Goal: Task Accomplishment & Management: Manage account settings

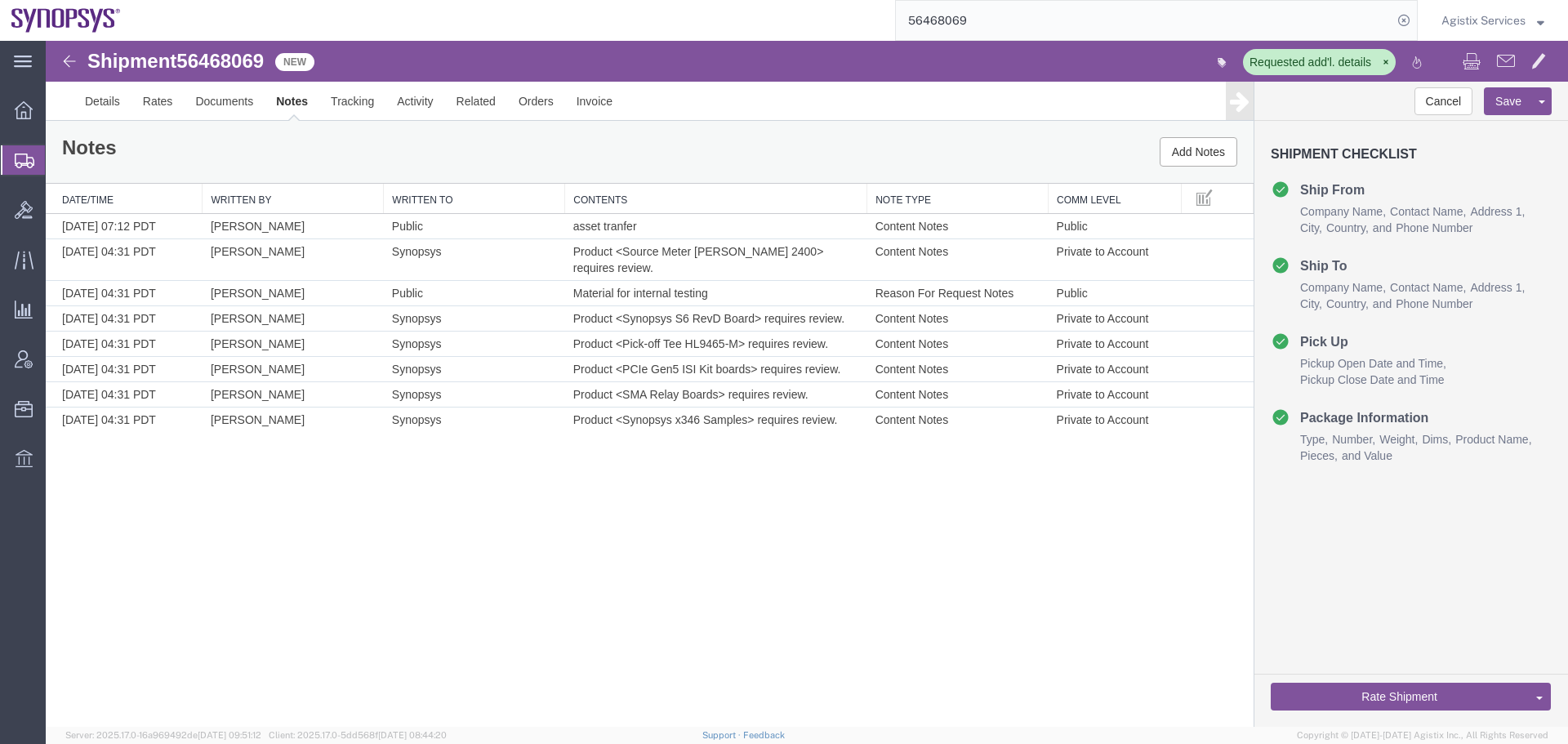
click at [964, 26] on input "56468069" at bounding box center [1144, 21] width 497 height 39
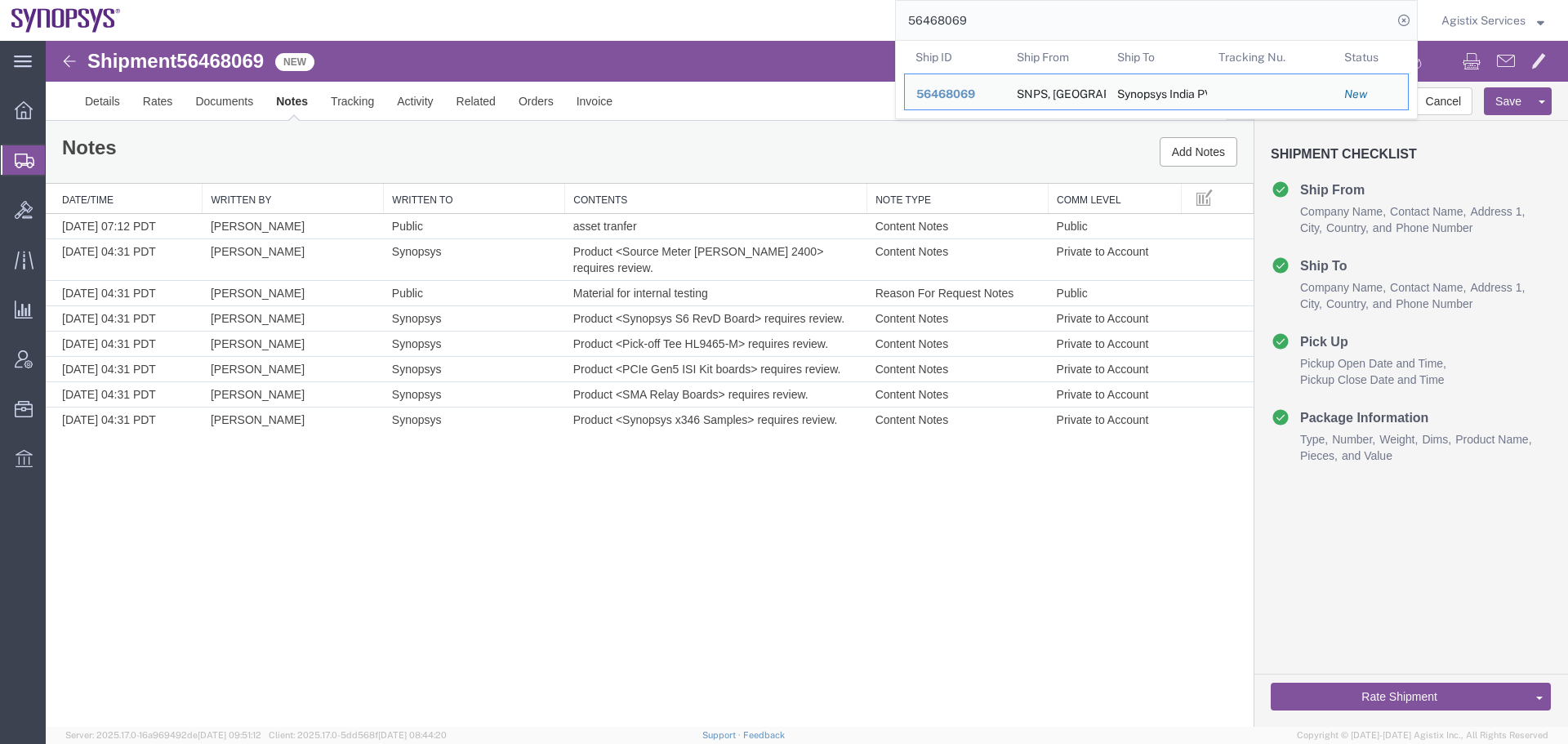
click at [964, 26] on input "56468069" at bounding box center [1144, 21] width 497 height 39
paste input "500793"
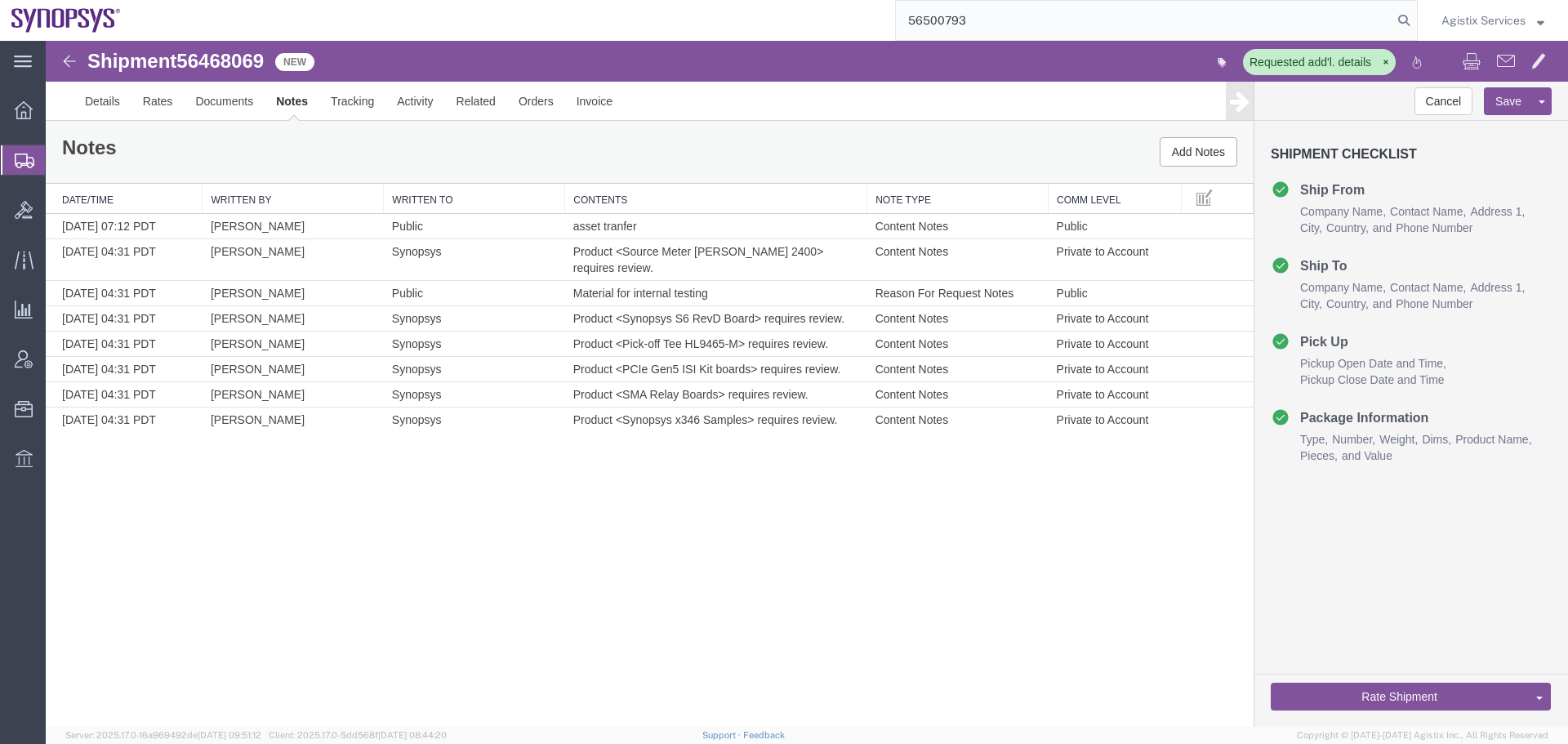
type input "56500793"
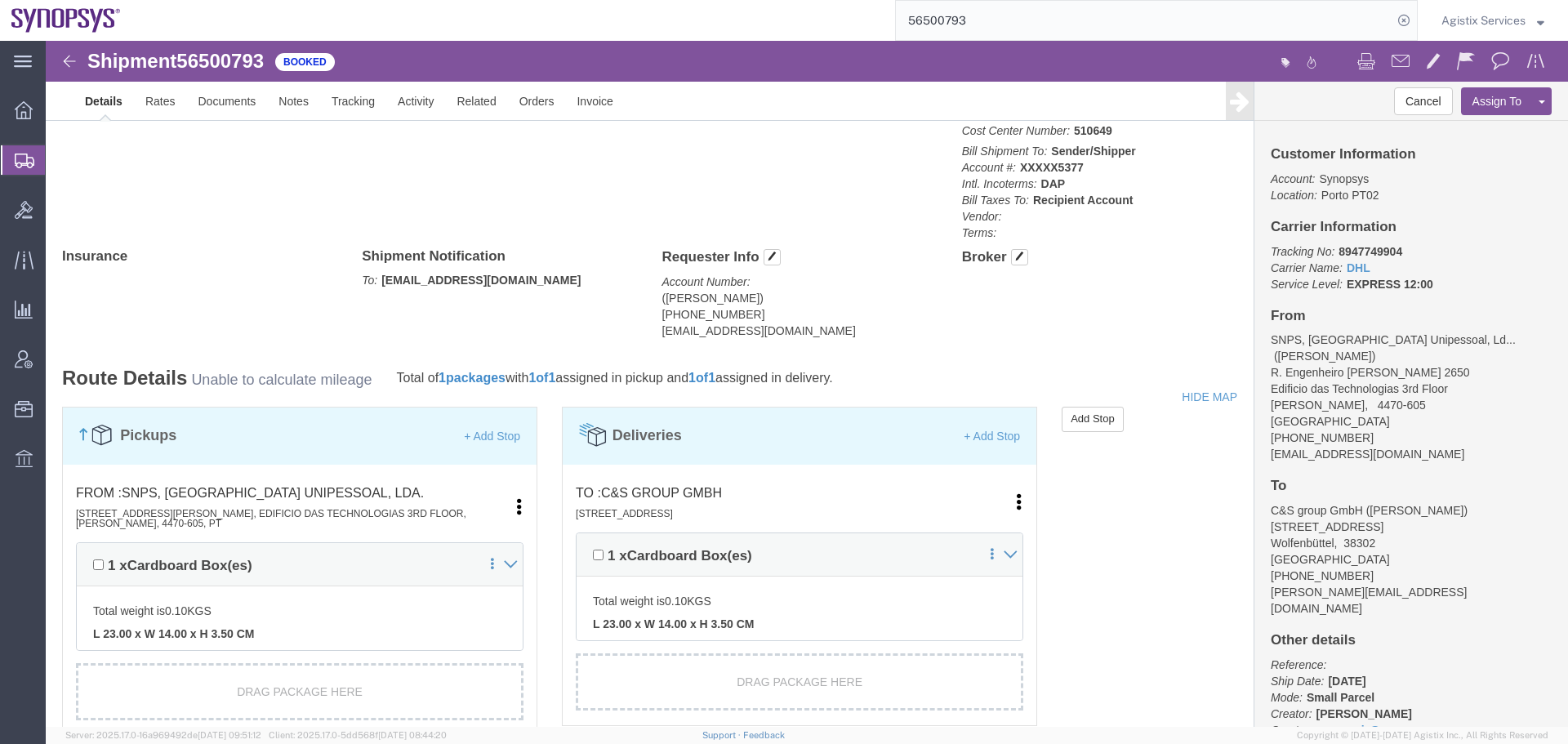
scroll to position [898, 0]
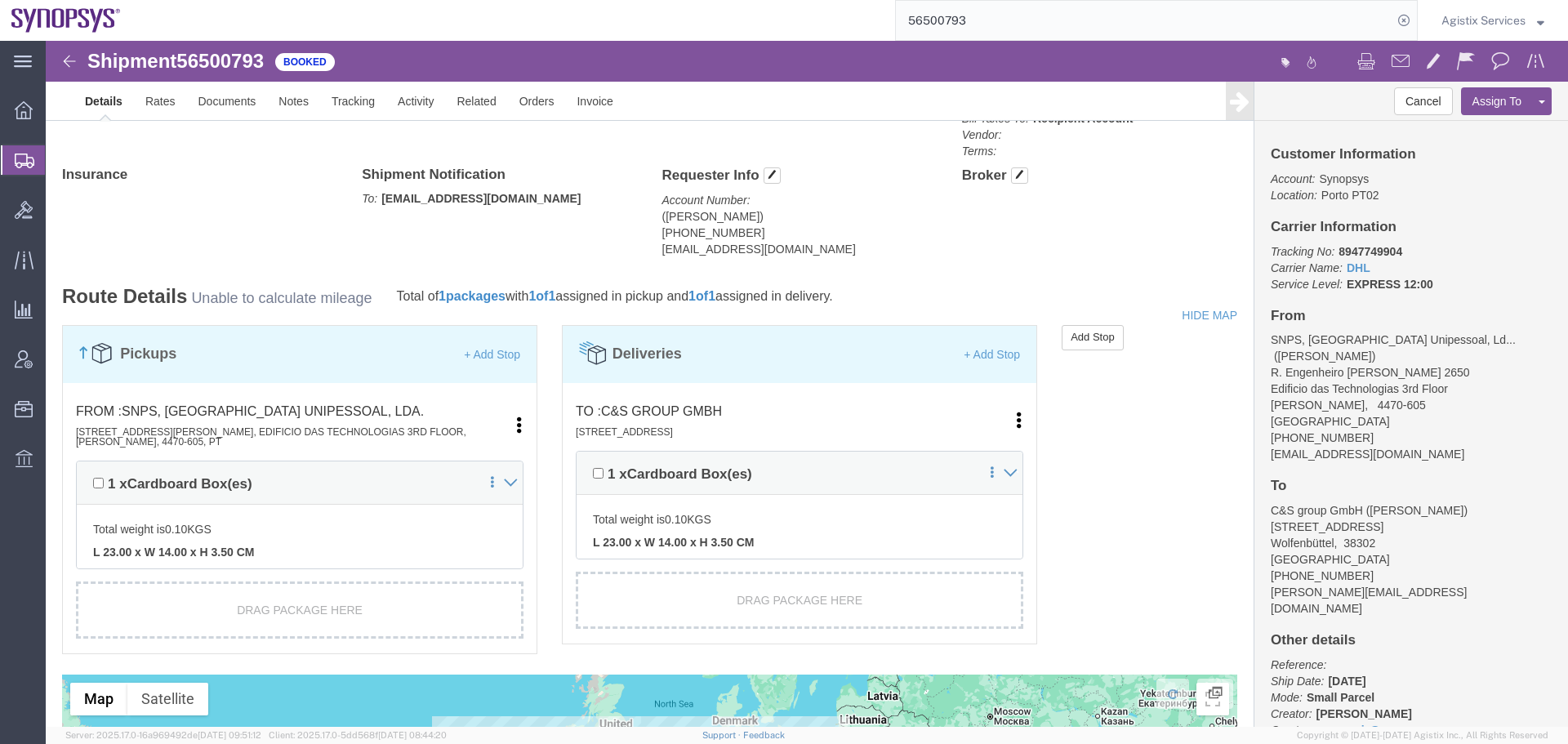
click link "Edit"
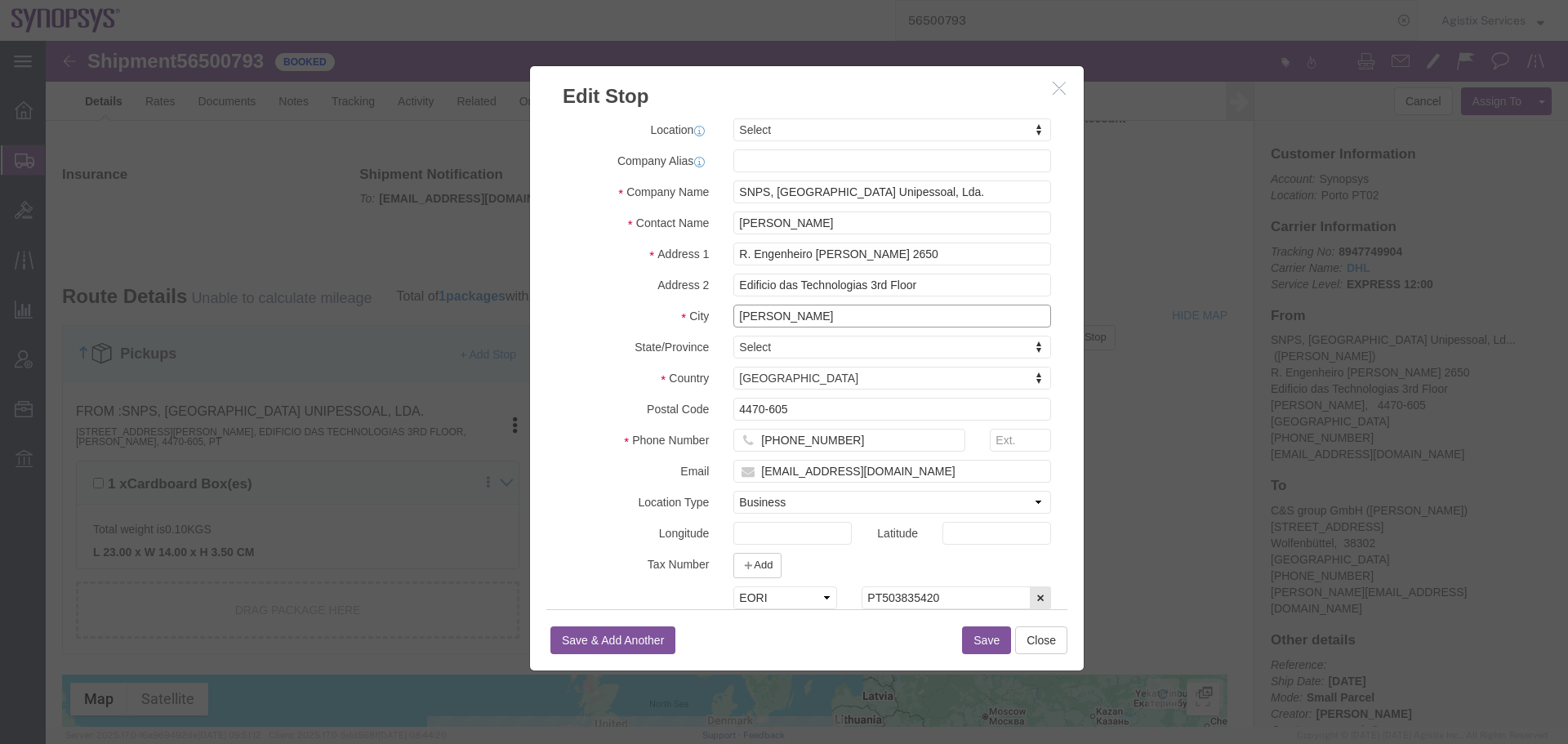
drag, startPoint x: 744, startPoint y: 271, endPoint x: 503, endPoint y: 302, distance: 243.0
click div "City [PERSON_NAME]"
type input "[PERSON_NAME]"
click button "Save"
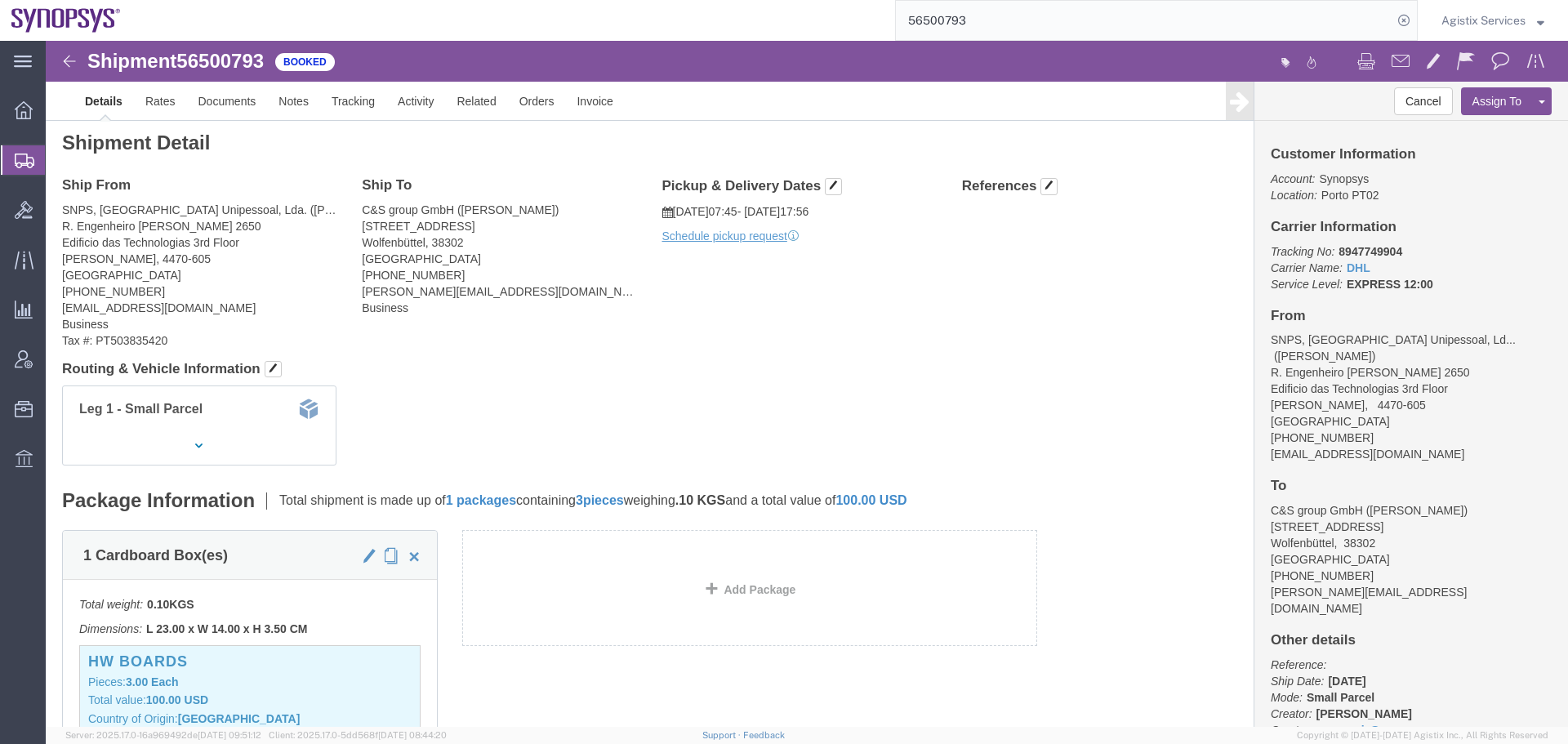
scroll to position [0, 0]
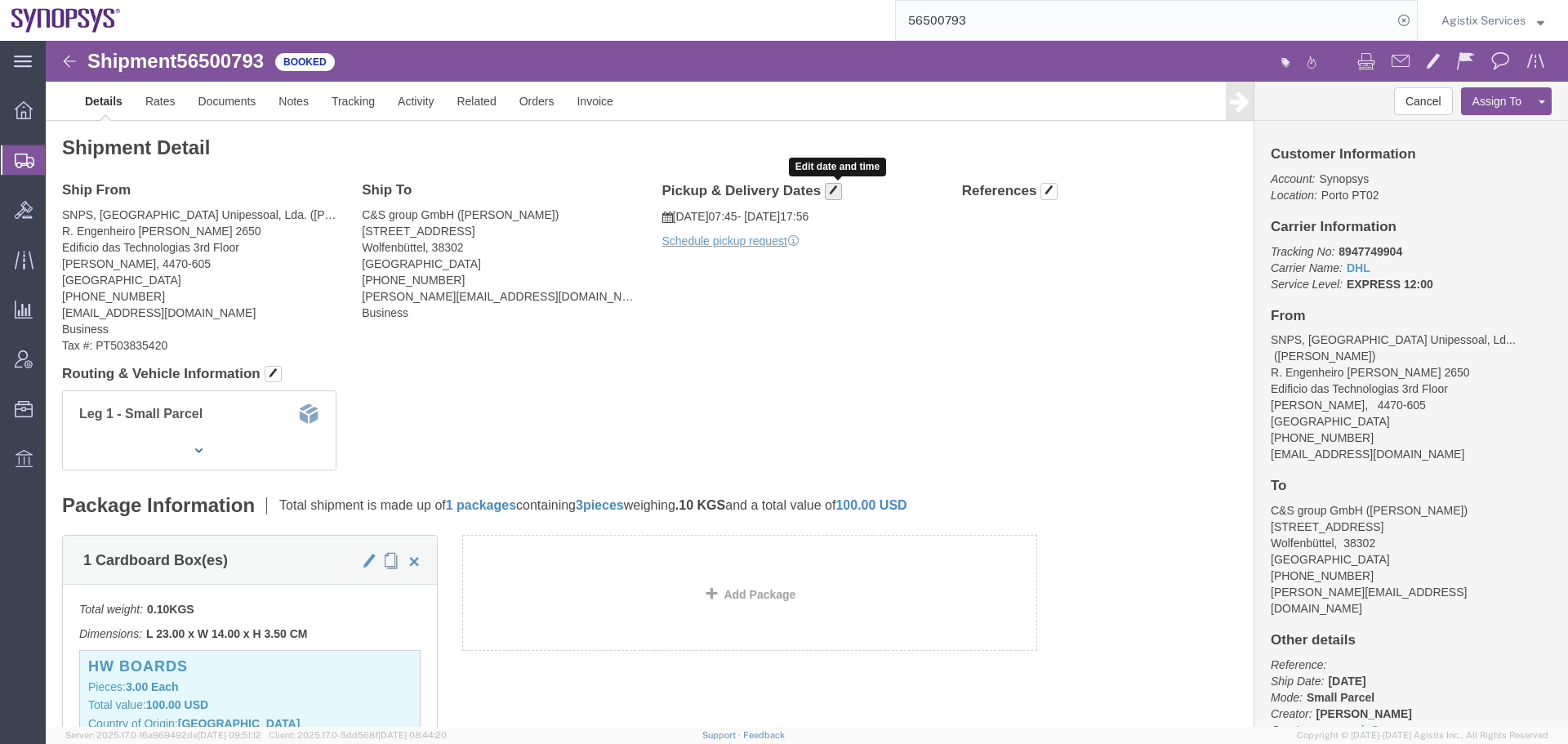
click span "button"
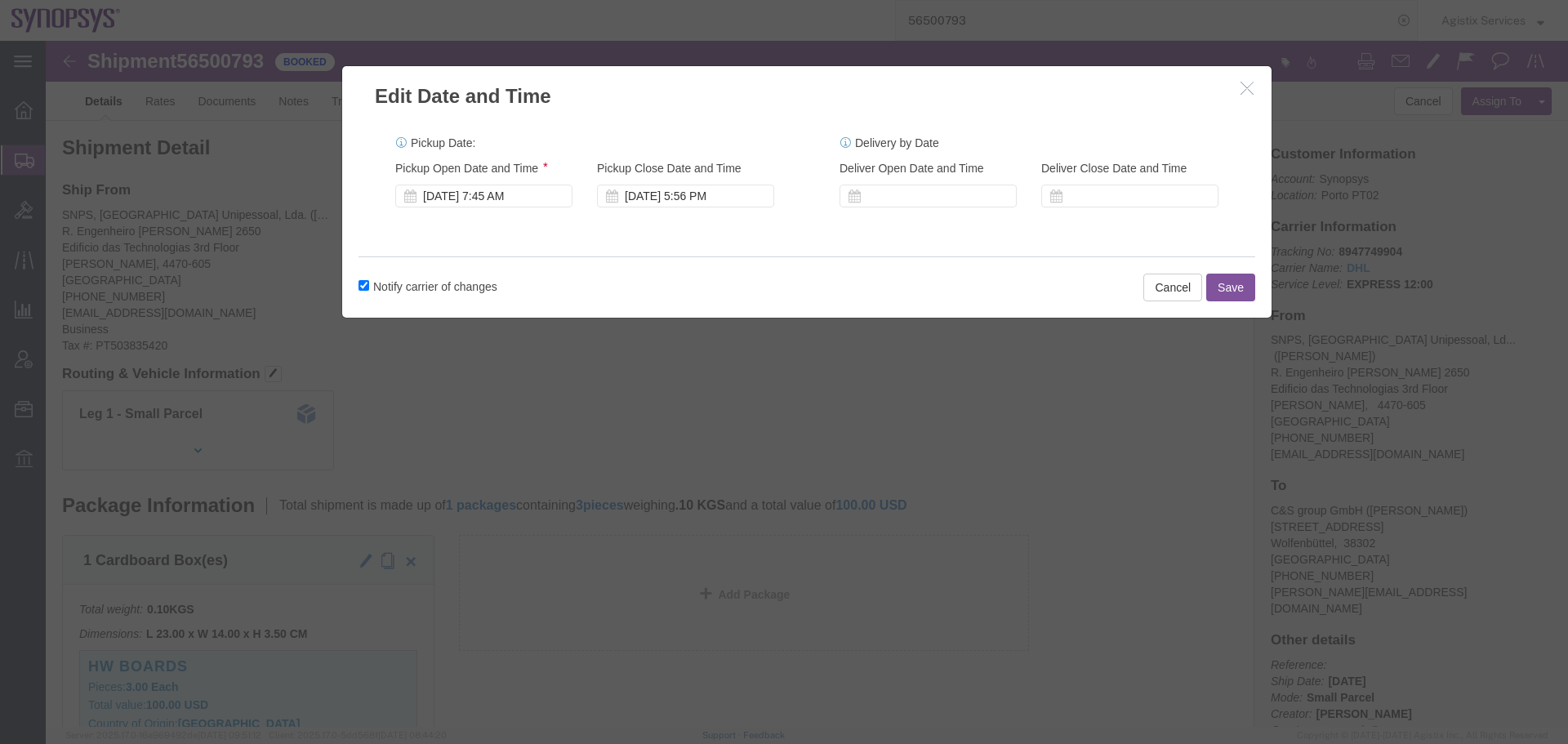
click icon "button"
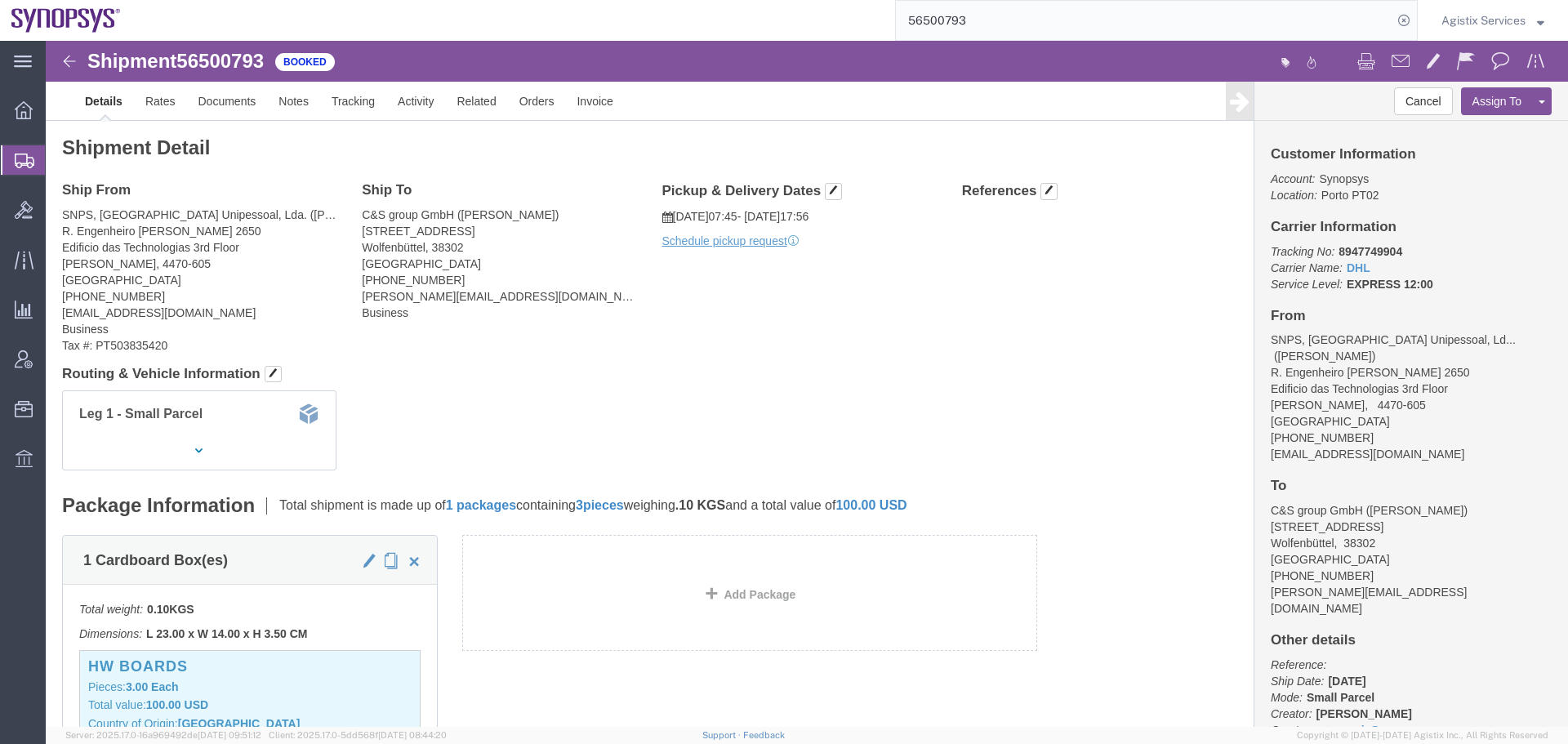
click link "Details"
click span "button"
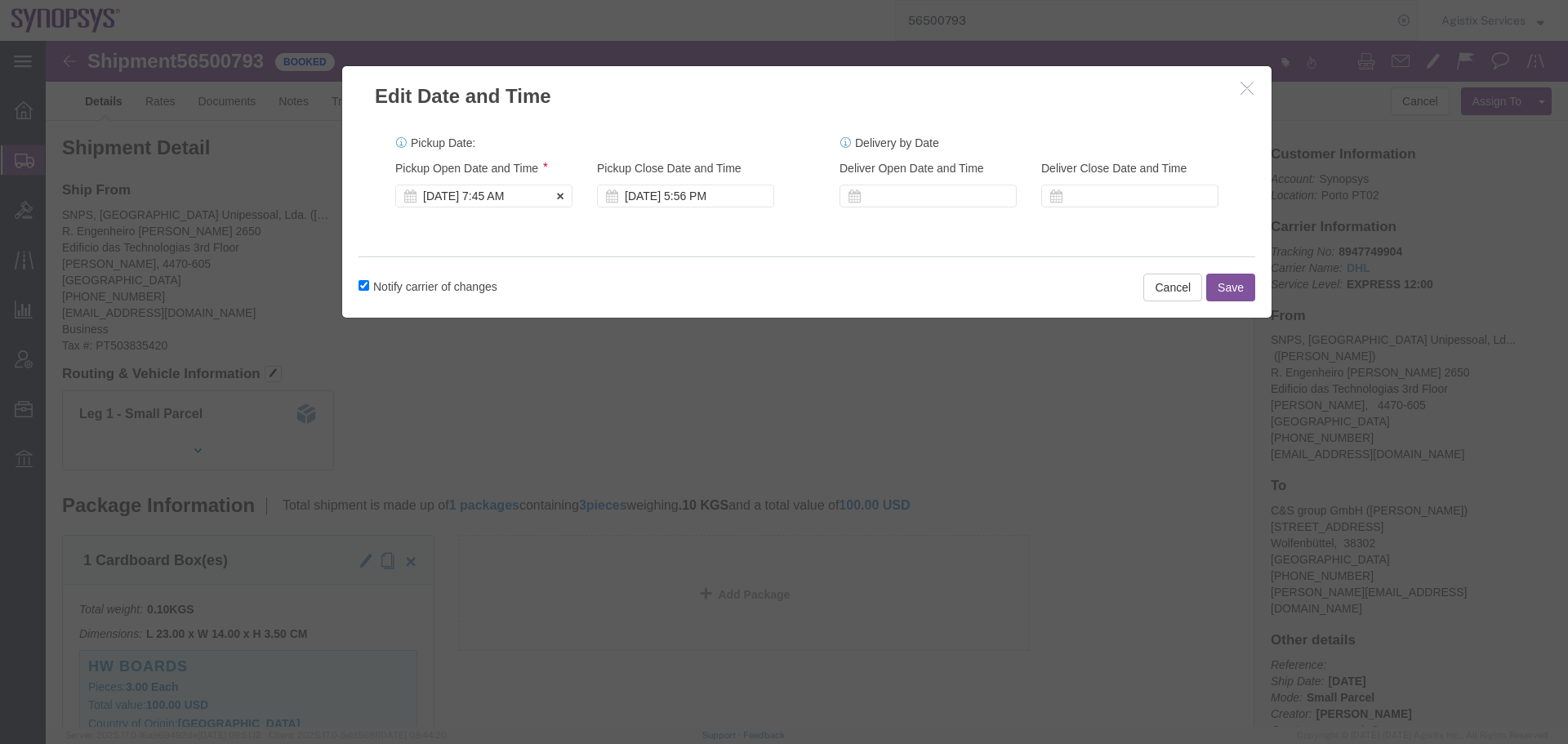
click div "[DATE] 7:45 AM"
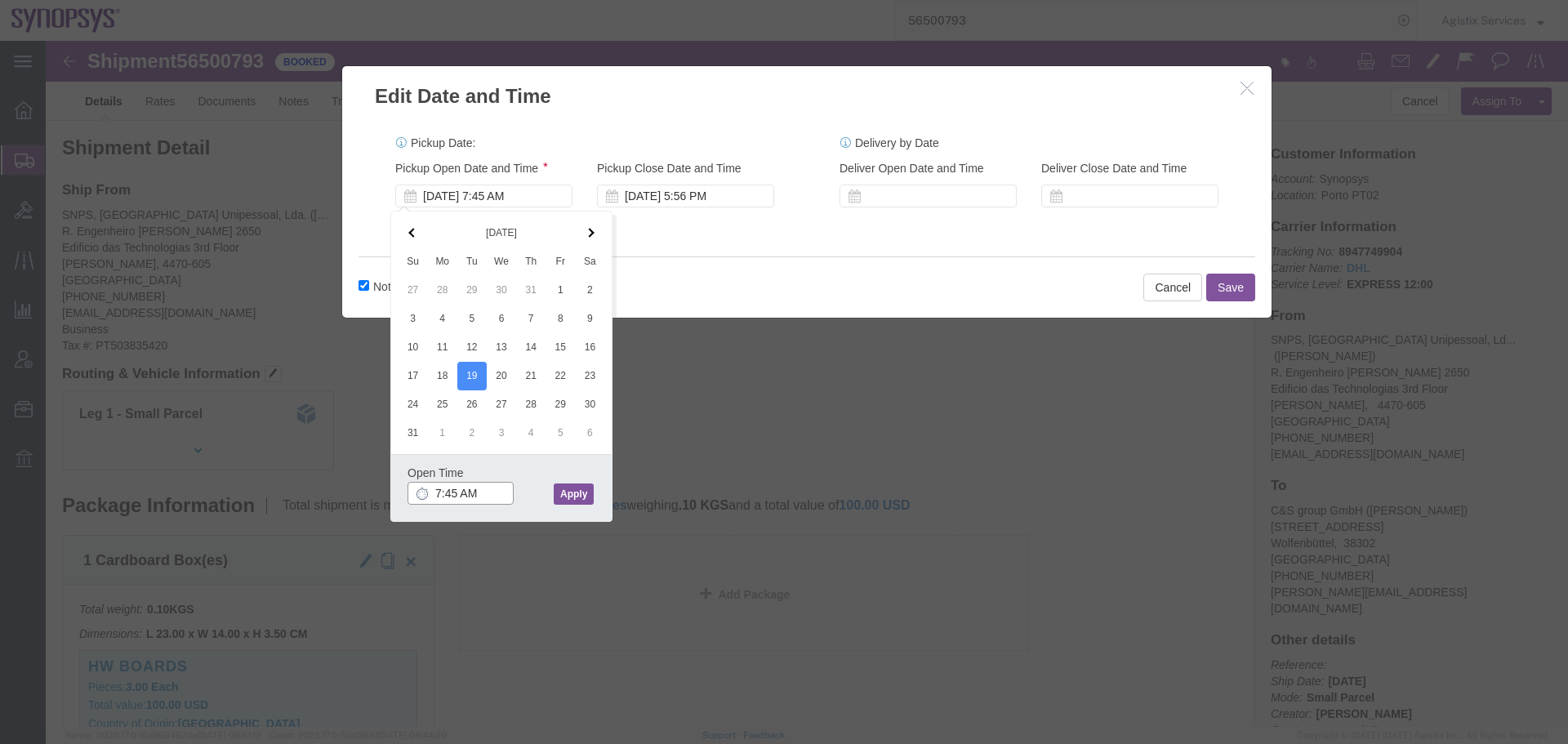
click input "7:45 AM"
type input "10:00 AM"
drag, startPoint x: 524, startPoint y: 446, endPoint x: 628, endPoint y: 252, distance: 220.1
click button "Apply"
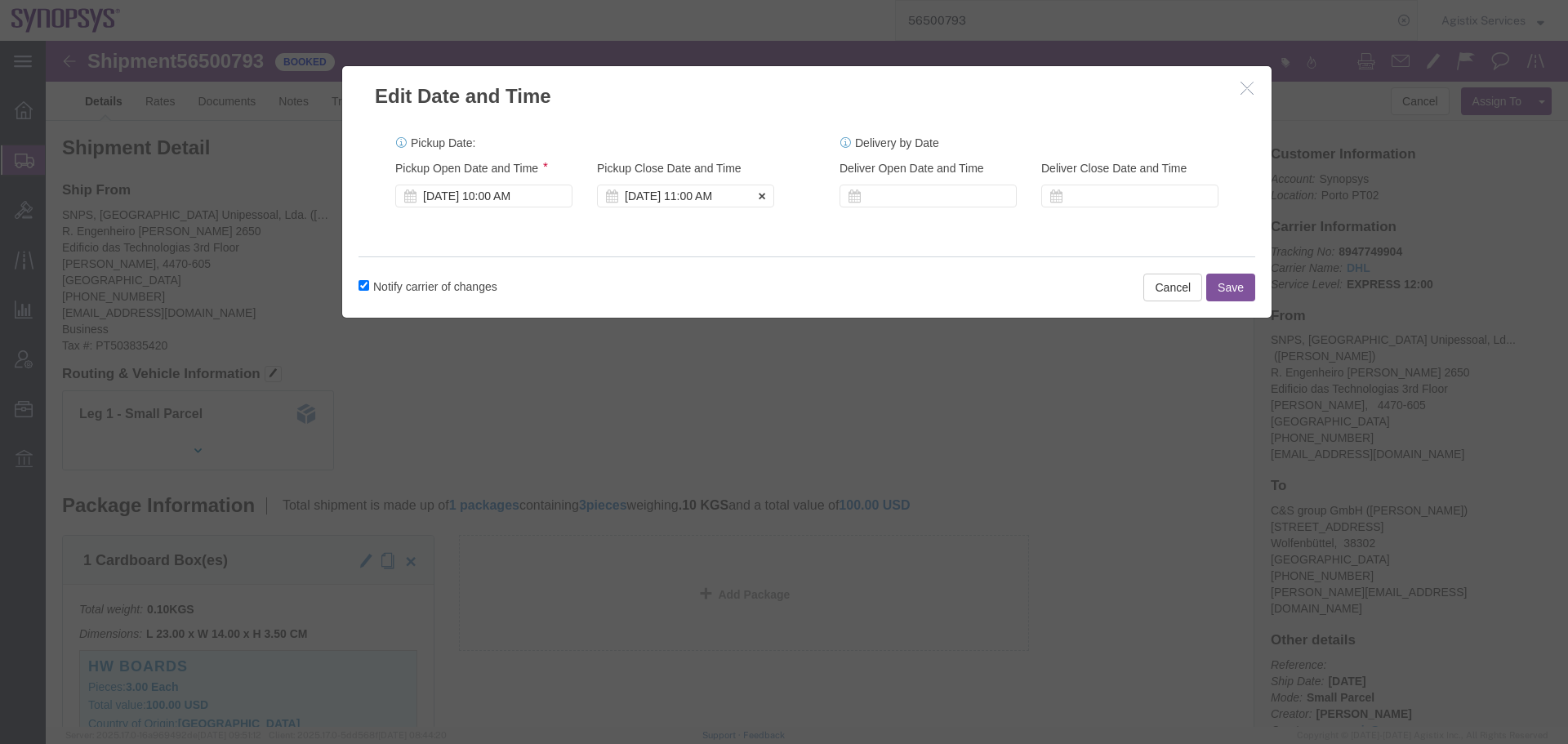
click div "[DATE] 11:00 AM"
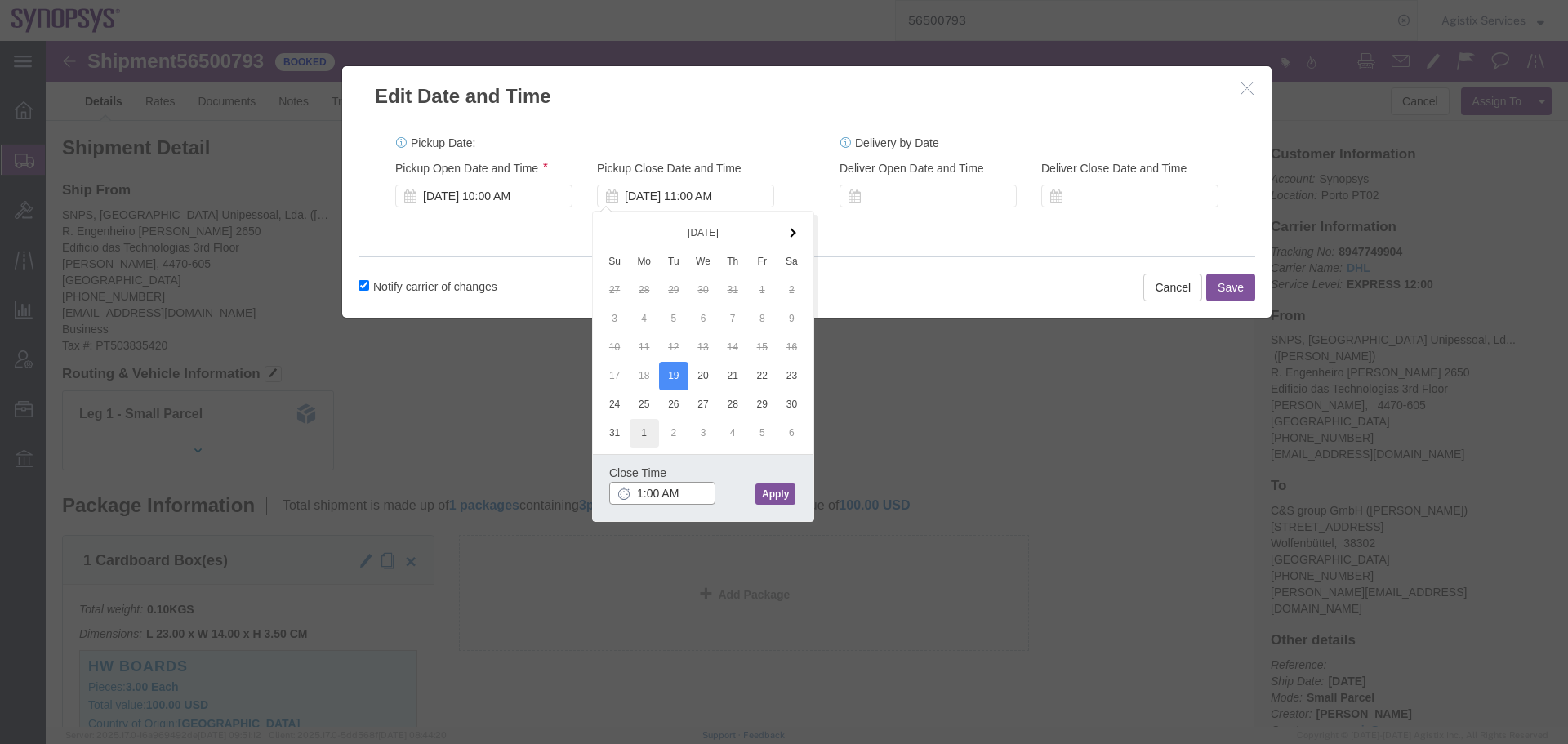
type input "14:00 AM"
click button "Apply"
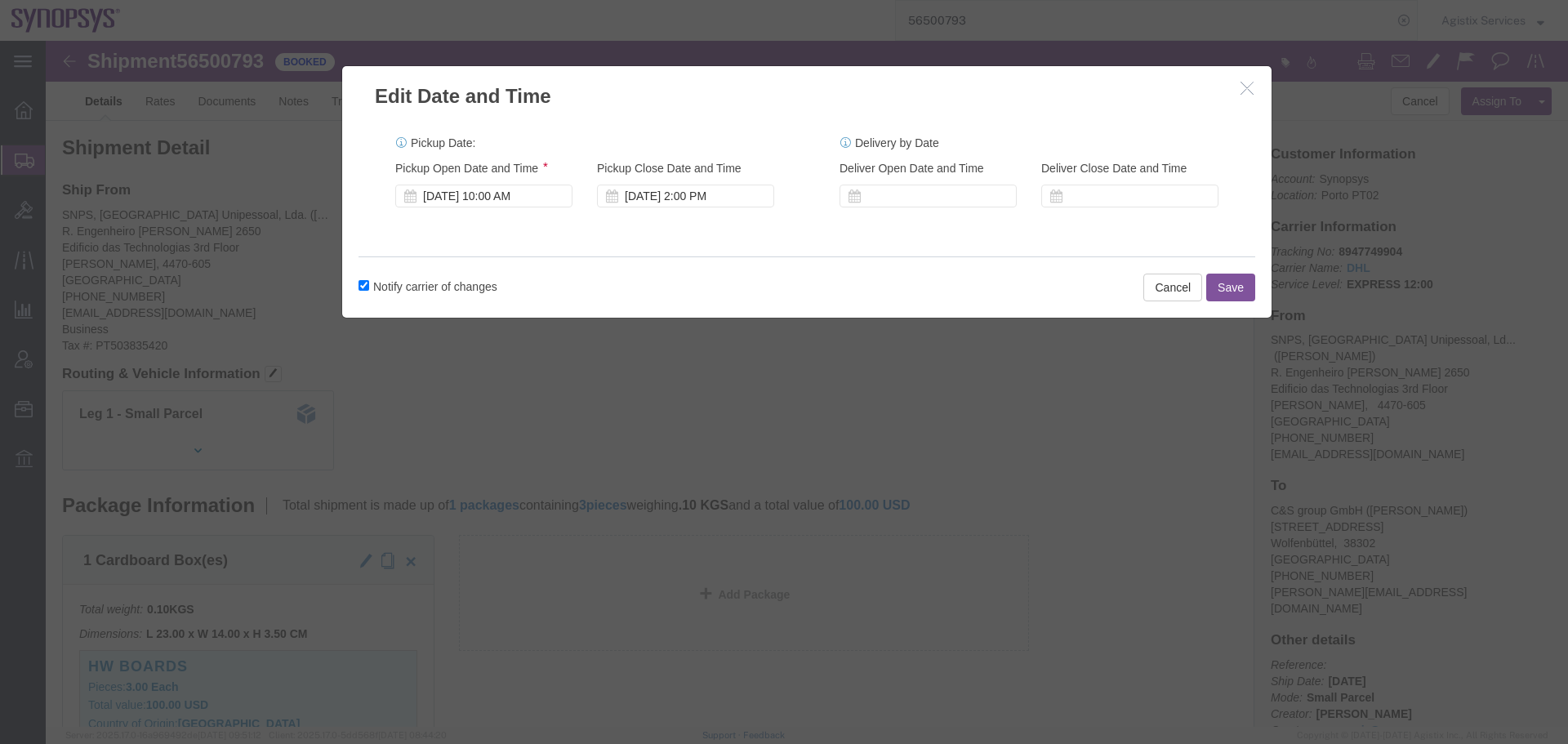
click div
click button "Save"
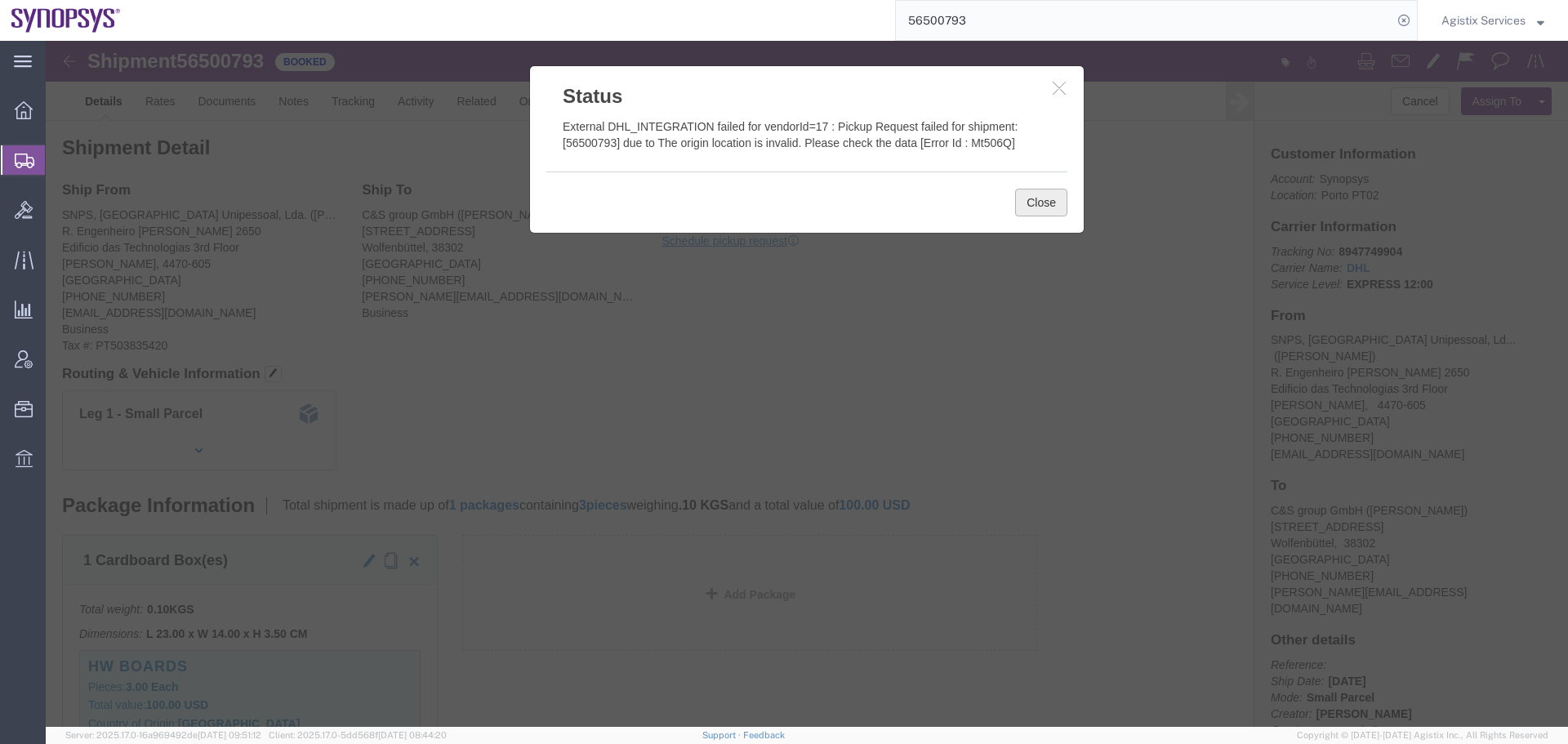
click button "Close"
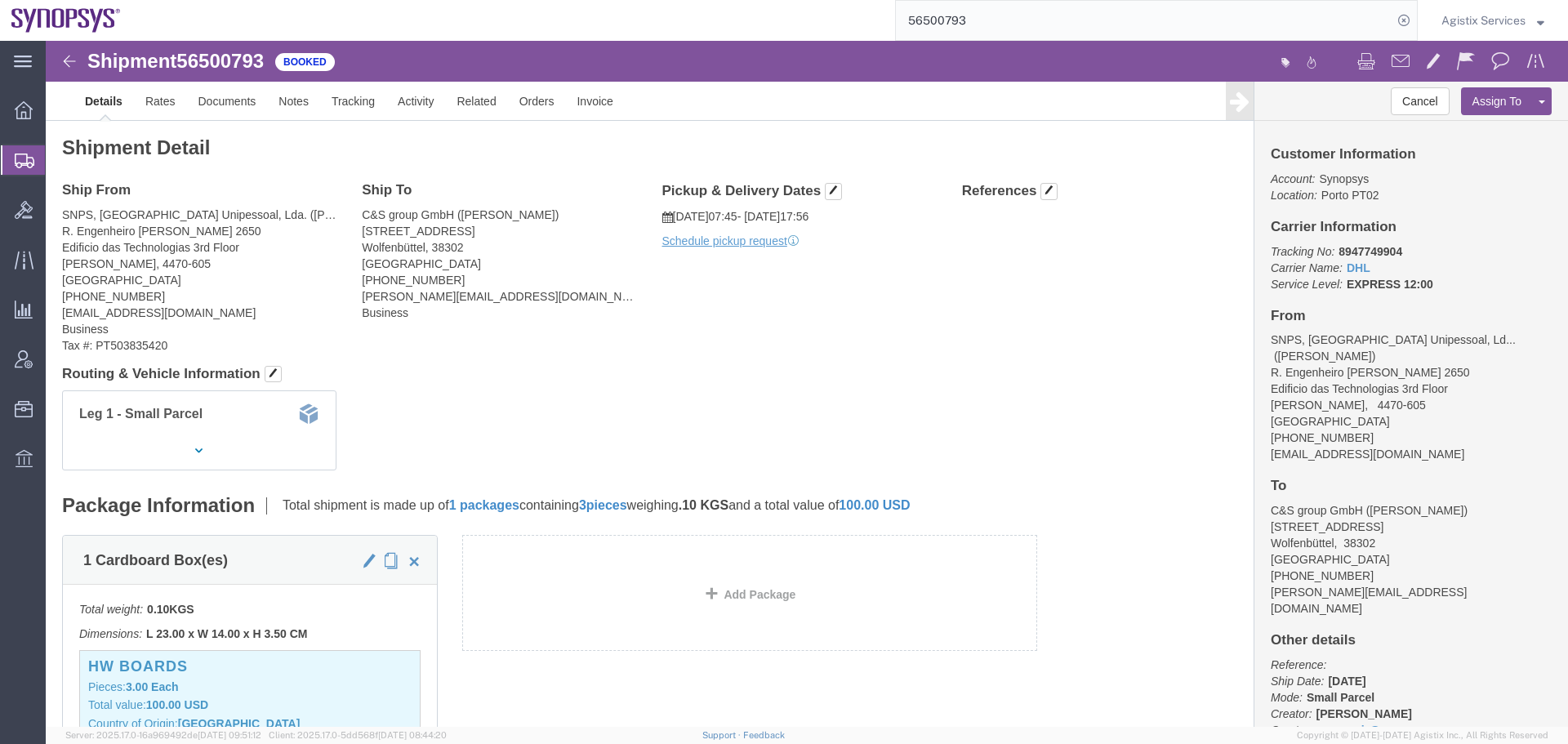
click span "56500793"
copy span "56500793"
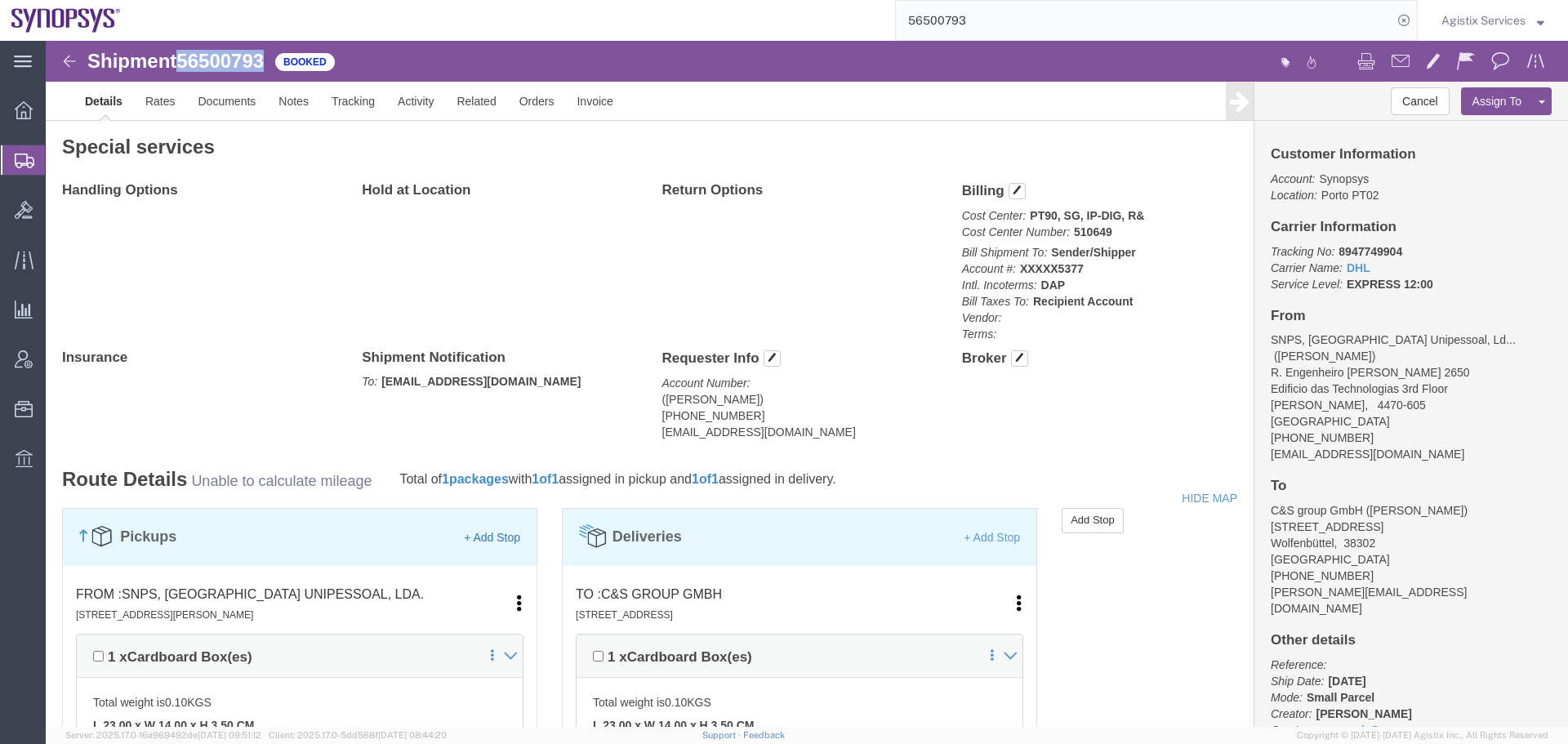
scroll to position [898, 0]
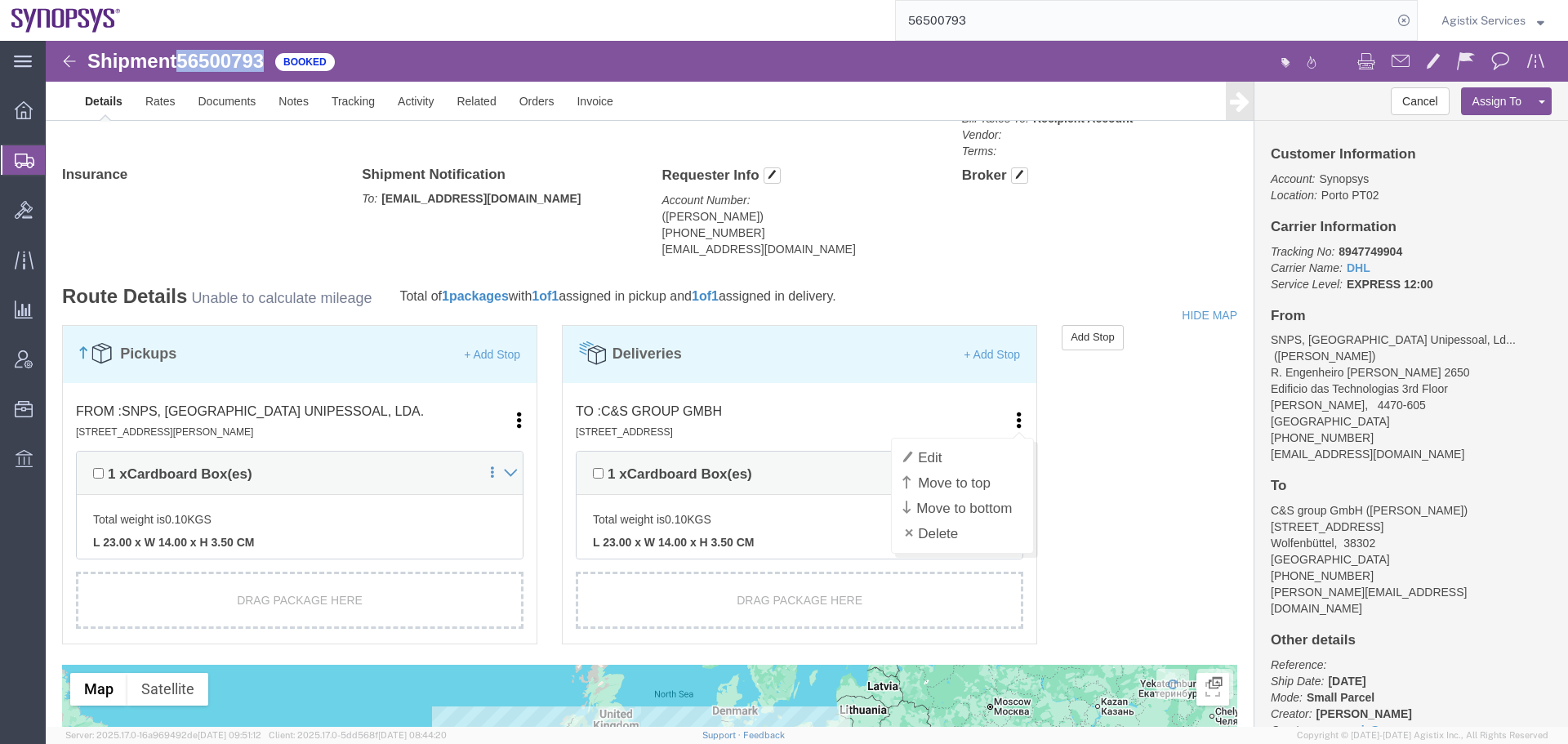
click icon
click link "Edit"
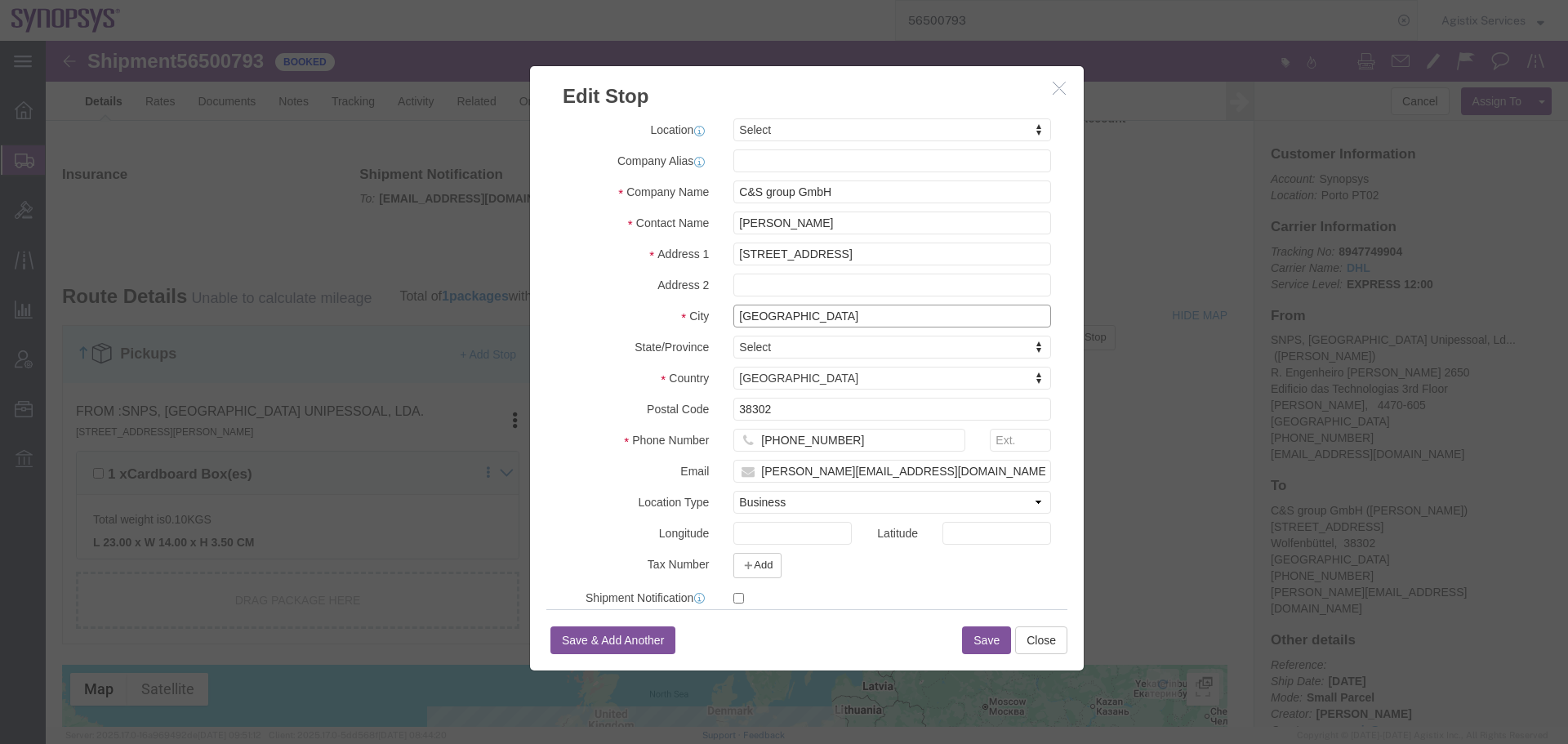
click input "[GEOGRAPHIC_DATA]"
type input "Wolfenbuttel"
drag, startPoint x: 712, startPoint y: 394, endPoint x: 715, endPoint y: 403, distance: 9.5
click input "[PHONE_NUMBER]"
type input "49533190555308"
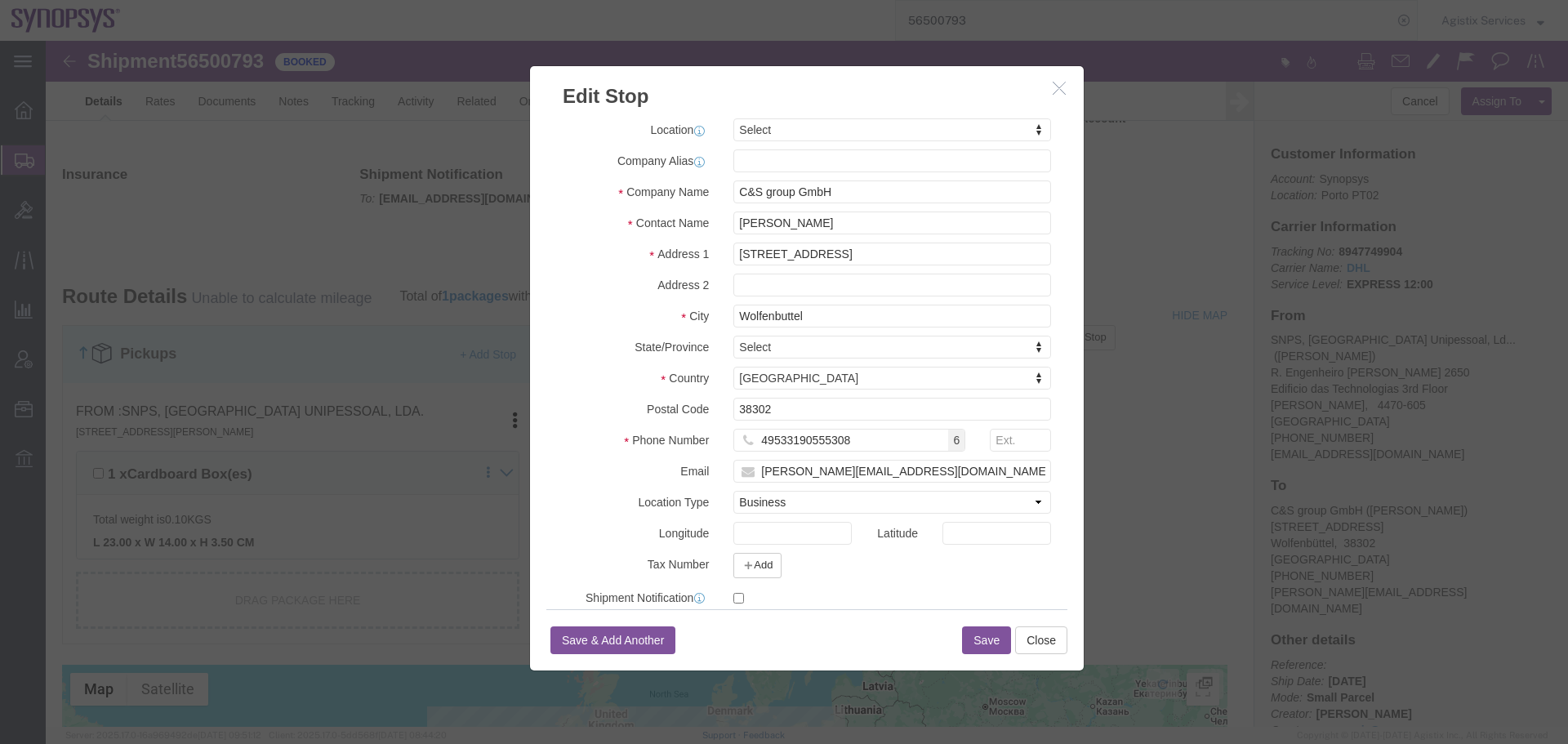
click button "Save"
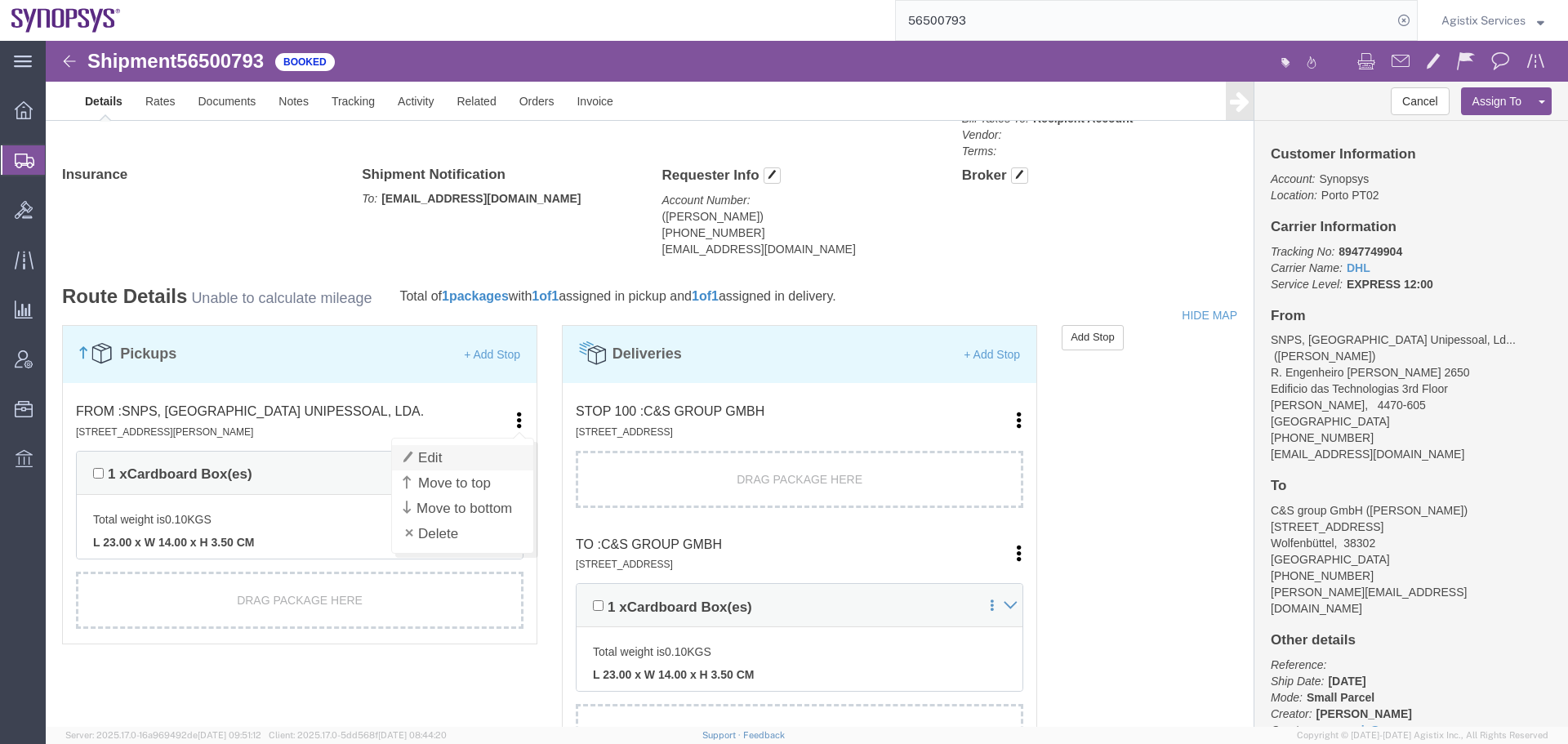
click link "Edit"
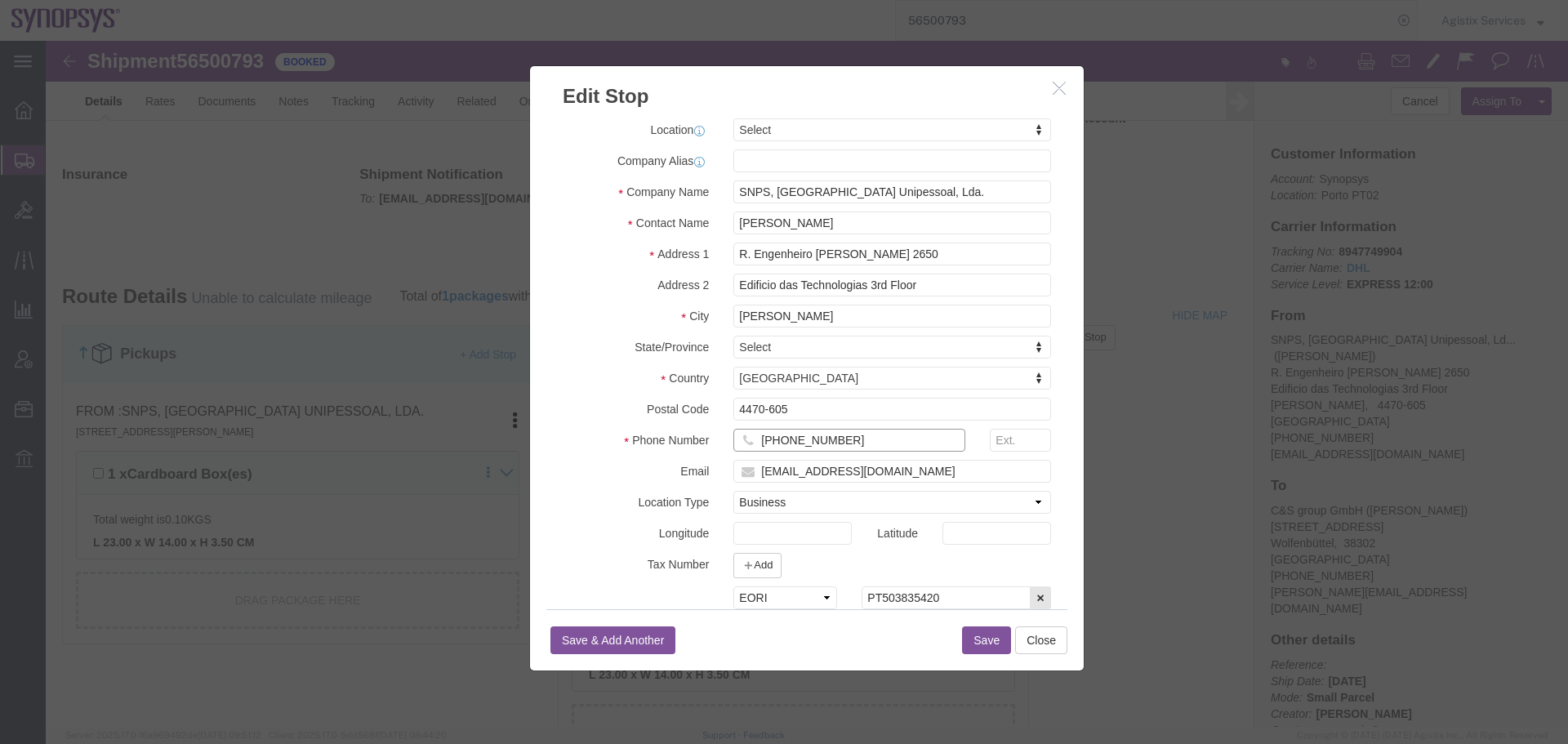
click input "[PHONE_NUMBER]"
type input "351965495138"
click button "Save"
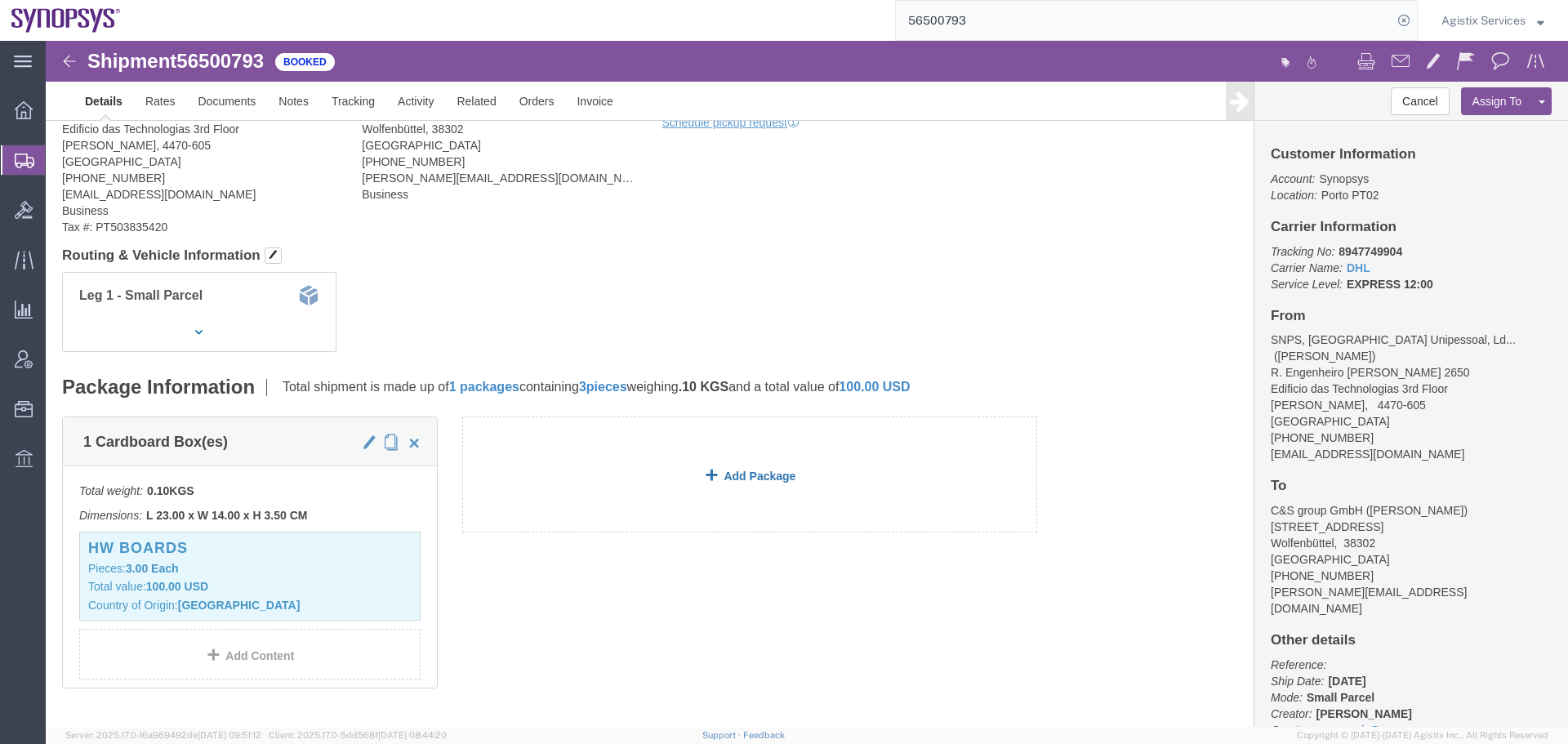
scroll to position [0, 0]
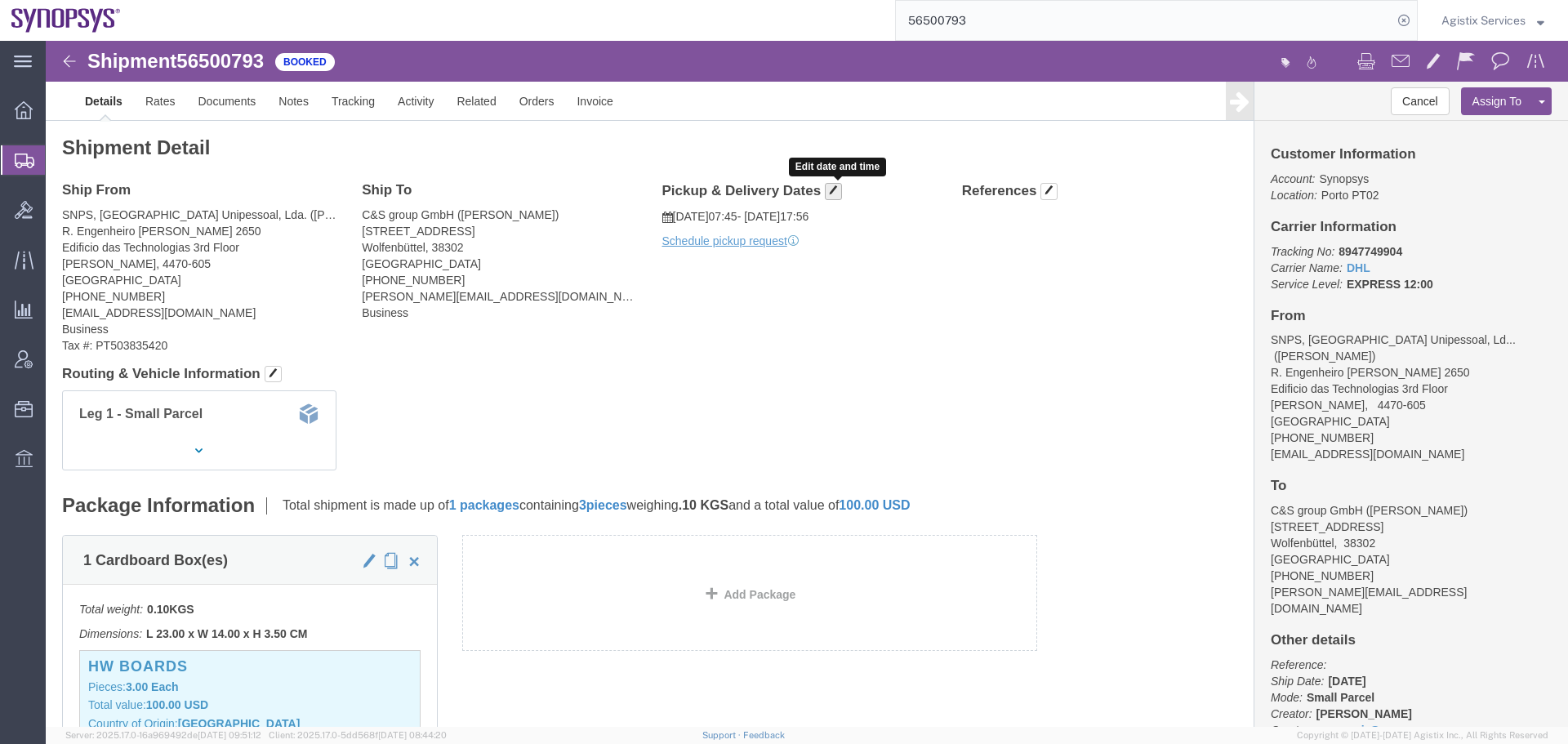
click span "button"
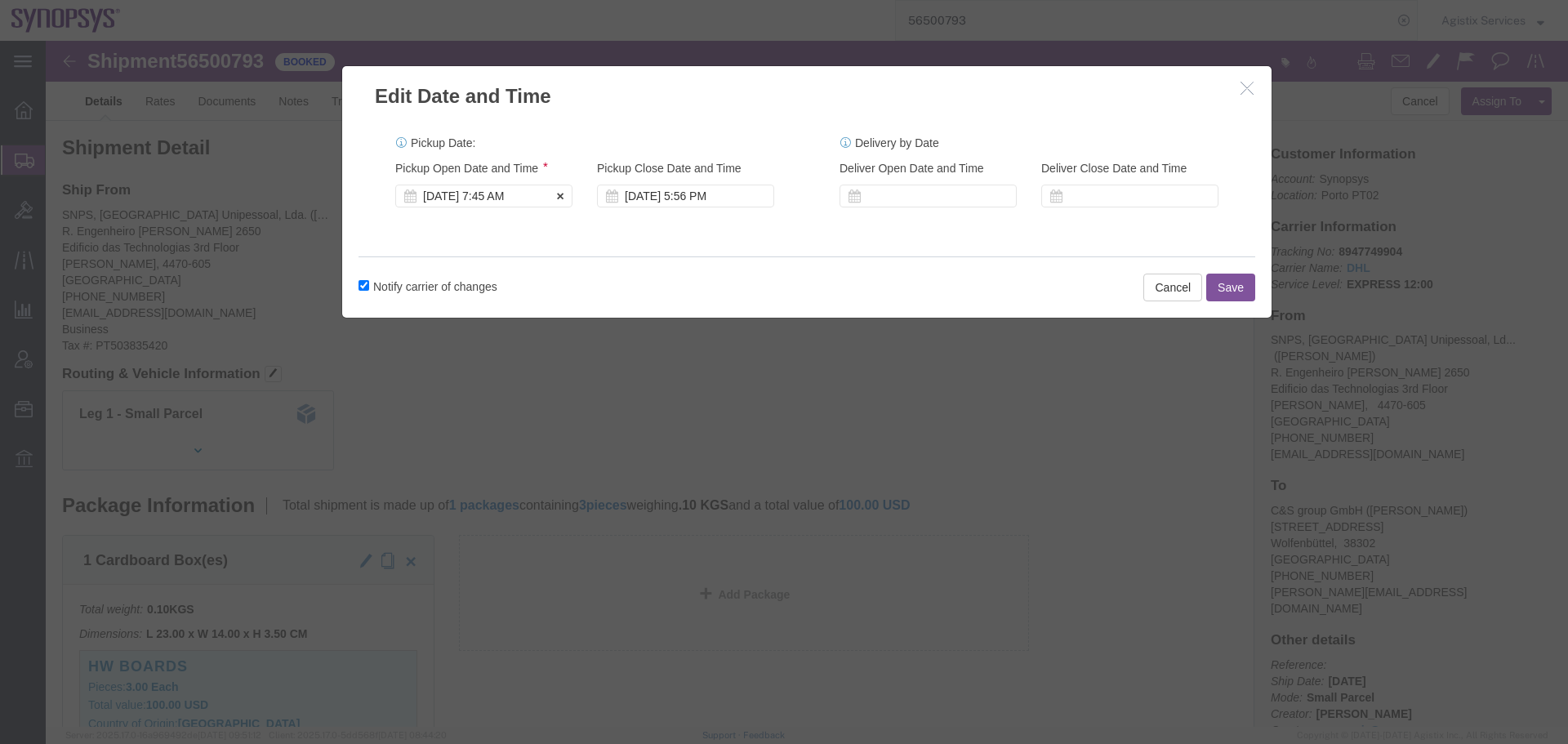
click div "[DATE] 7:45 AM"
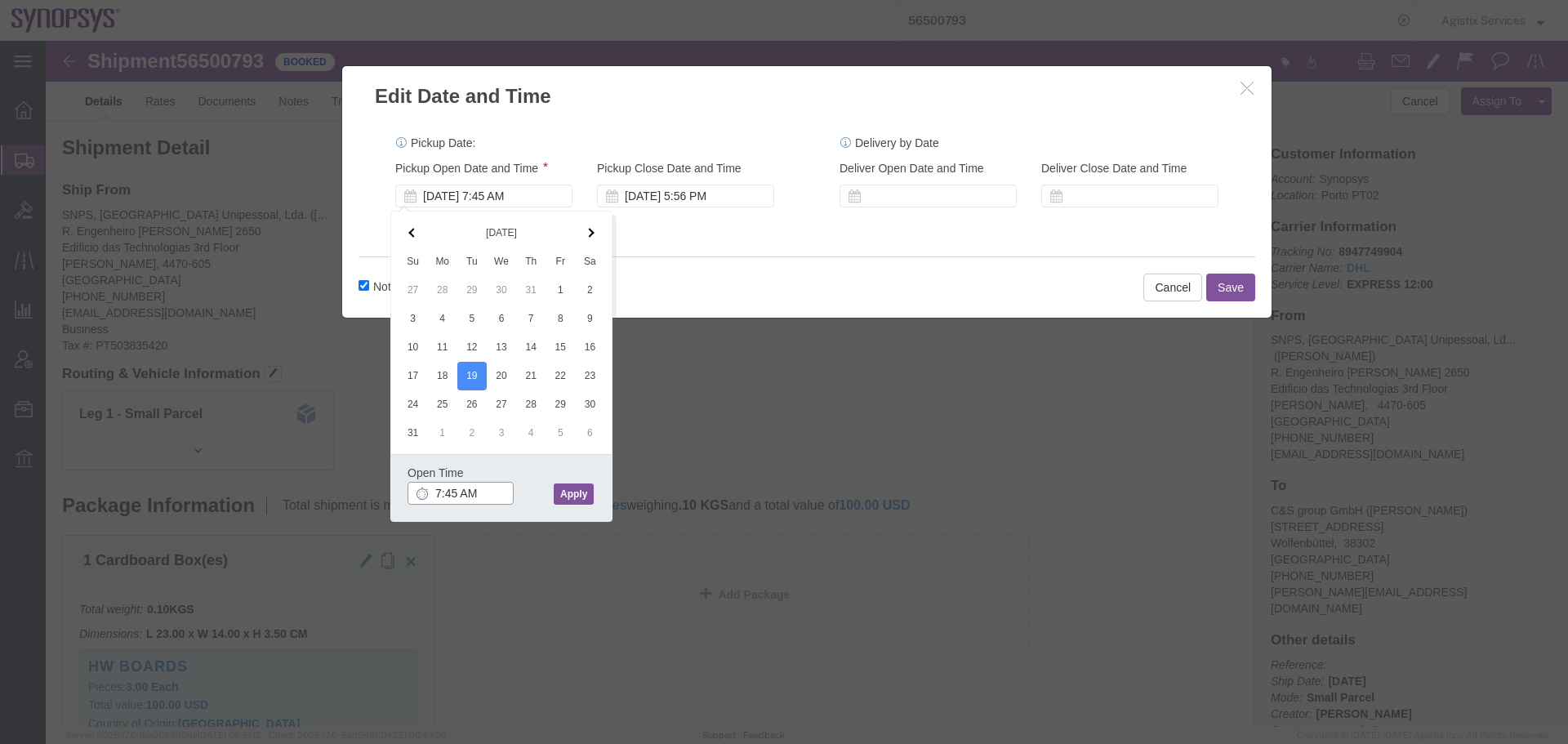
click input "7:45 AM"
type input "9:00 AM"
click button "Apply"
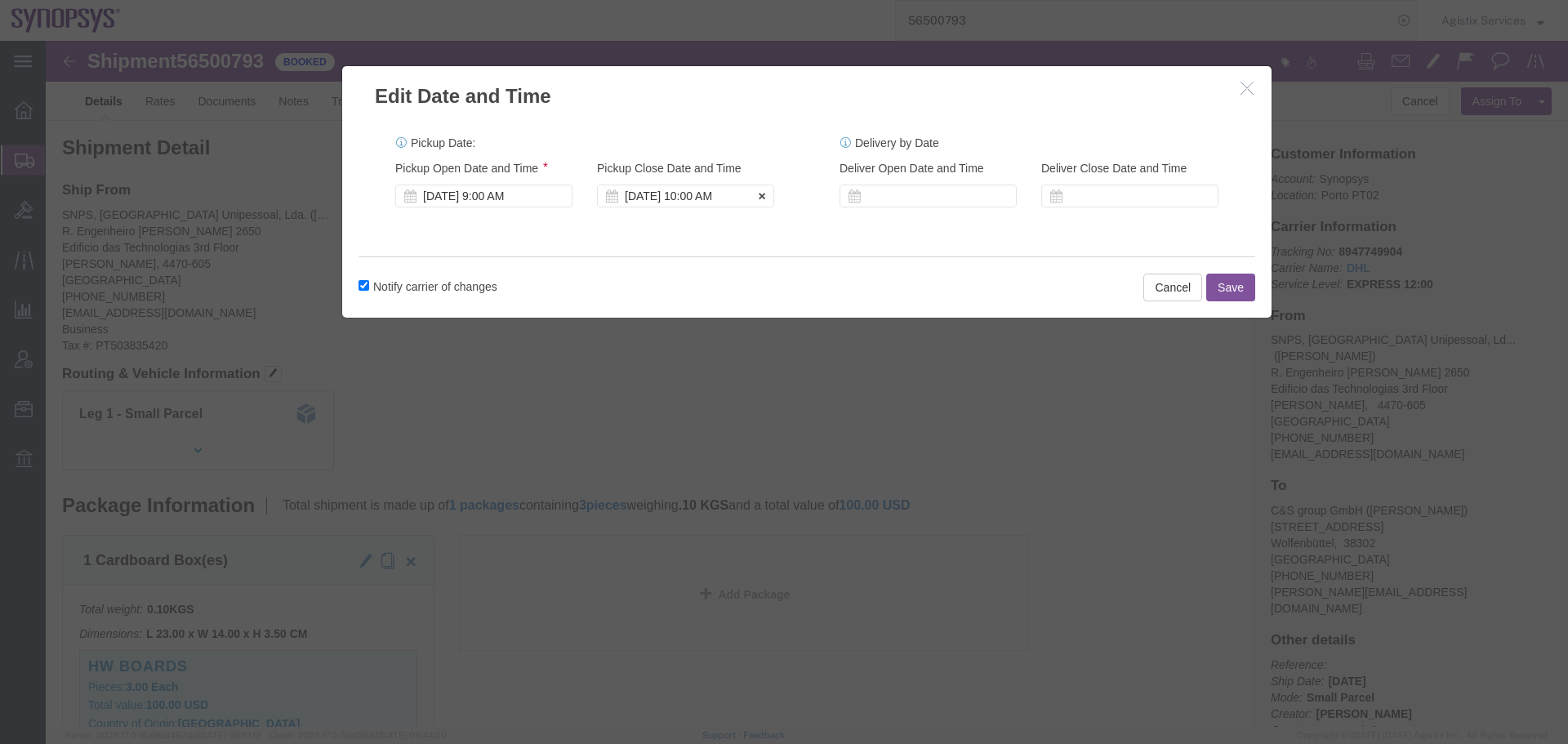
click div "[DATE] 10:00 AM"
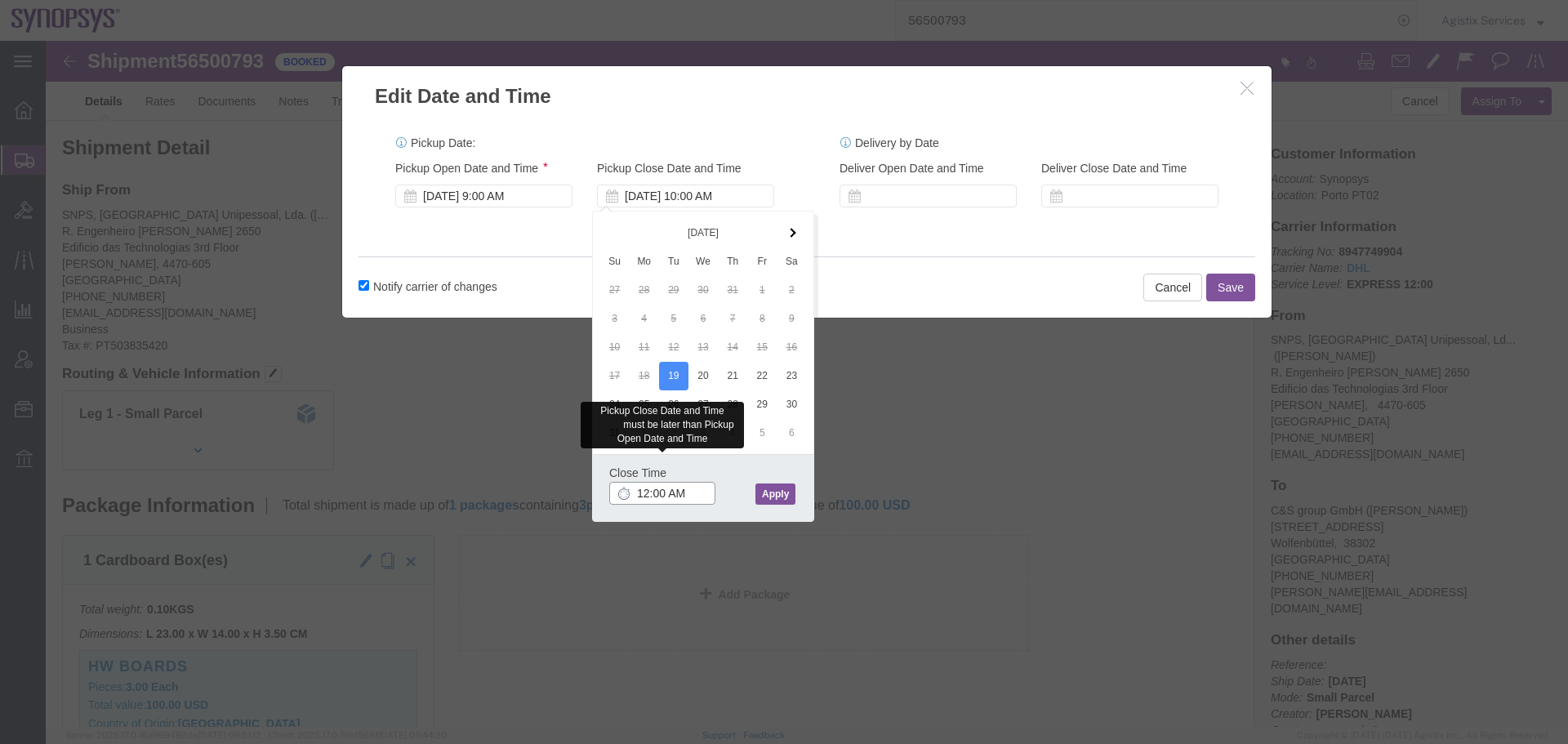
type input "12:00 p"
drag, startPoint x: 737, startPoint y: 447, endPoint x: 1008, endPoint y: 251, distance: 334.5
click button "Apply"
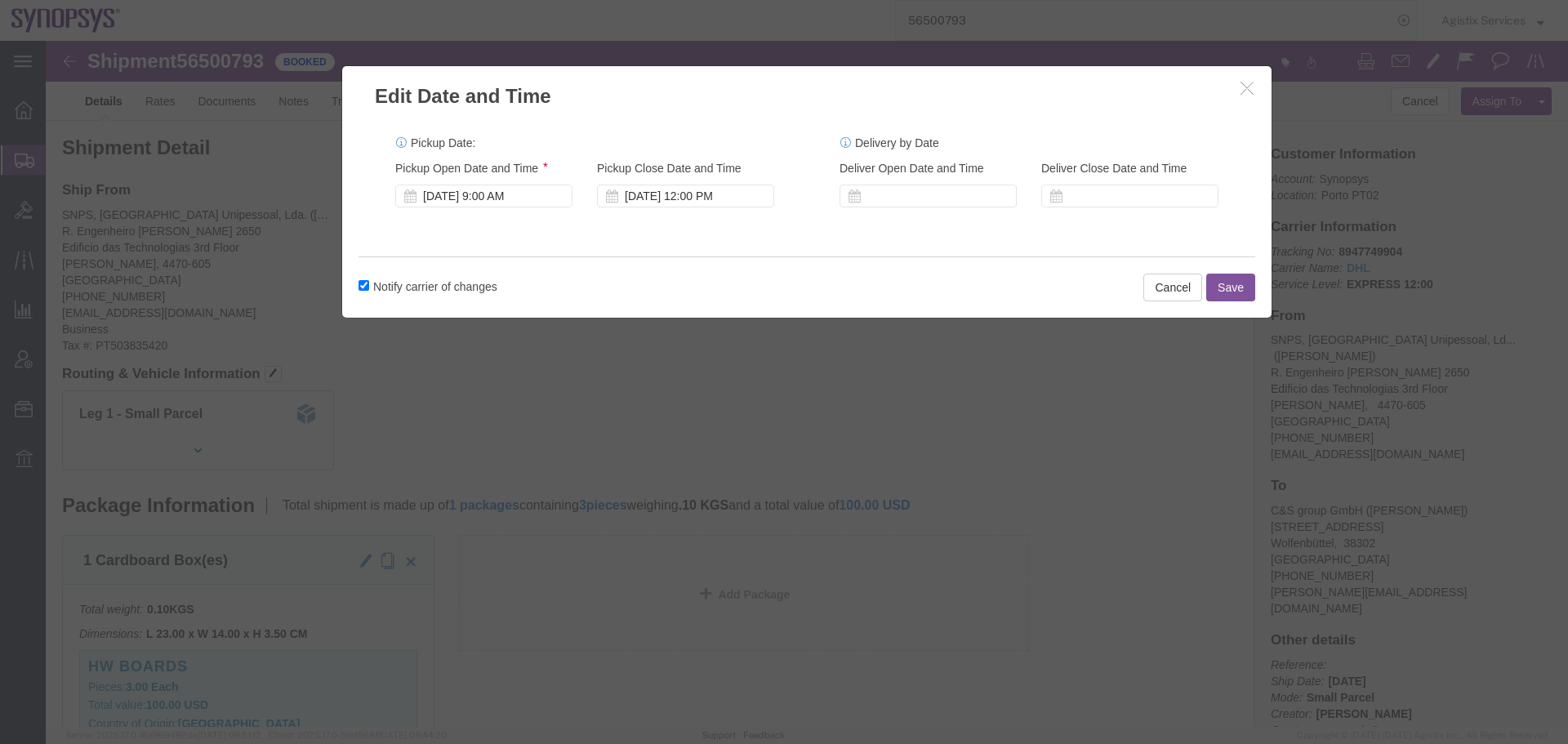
click button "Save"
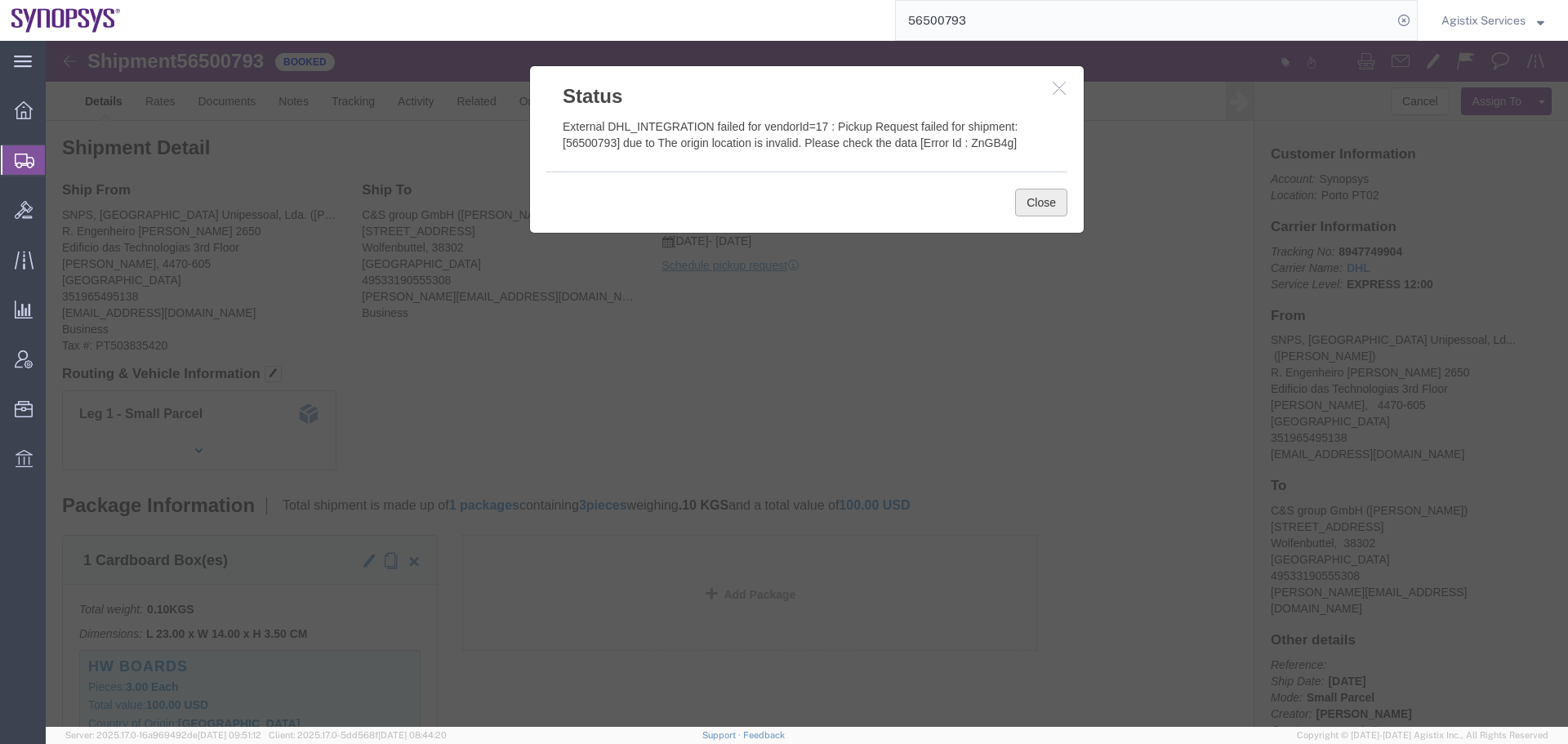
click button "Close"
